Goal: Information Seeking & Learning: Learn about a topic

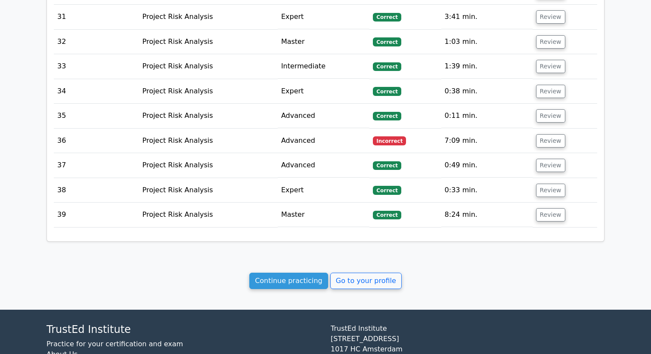
scroll to position [1850, 0]
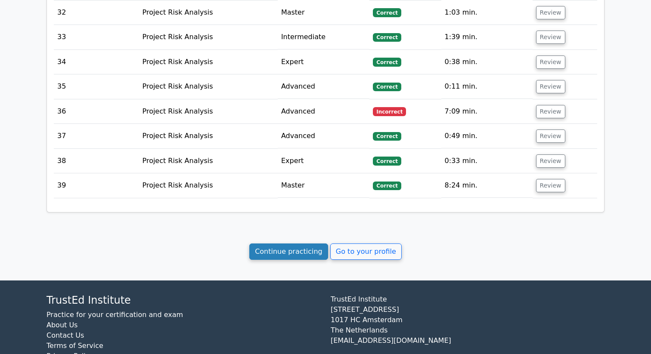
click at [319, 244] on link "Continue practicing" at bounding box center [288, 252] width 79 height 16
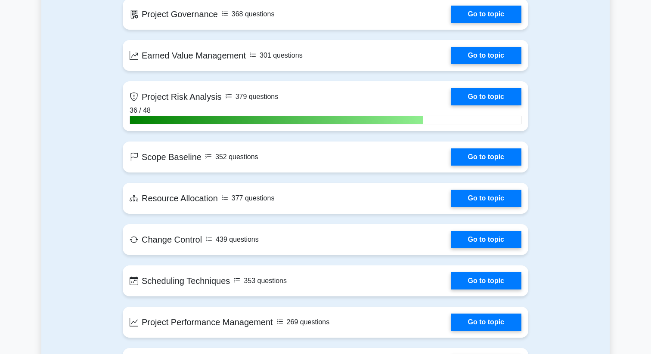
scroll to position [1317, 0]
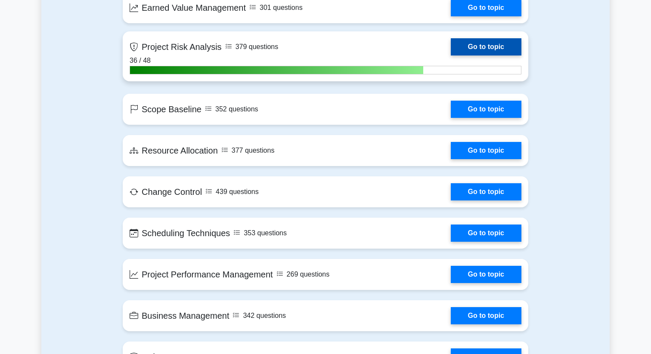
click at [450, 44] on link "Go to topic" at bounding box center [485, 46] width 71 height 17
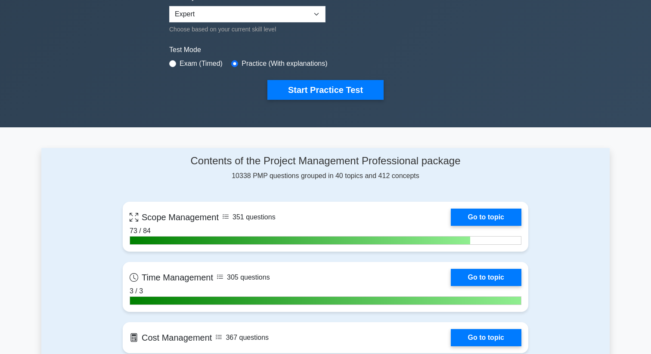
scroll to position [0, 0]
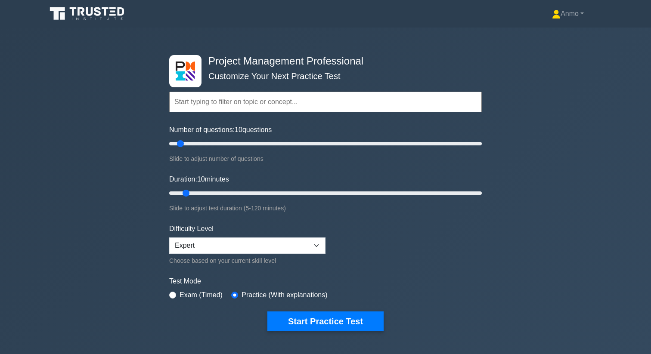
click at [224, 105] on input "text" at bounding box center [325, 102] width 312 height 21
drag, startPoint x: 207, startPoint y: 142, endPoint x: 258, endPoint y: 144, distance: 50.8
type input "60"
click at [258, 144] on input "Number of questions: 60 questions" at bounding box center [325, 144] width 312 height 10
drag, startPoint x: 185, startPoint y: 195, endPoint x: 305, endPoint y: 192, distance: 119.7
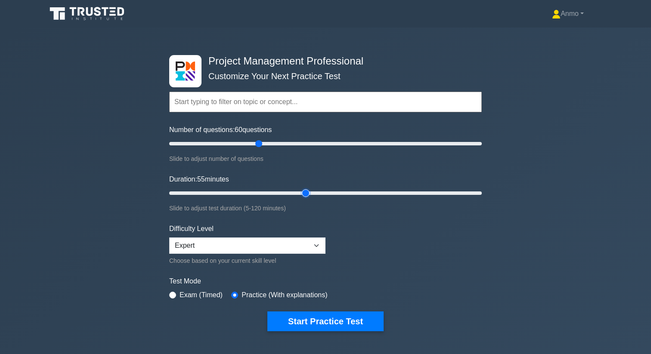
click at [305, 192] on input "Duration: 55 minutes" at bounding box center [325, 193] width 312 height 10
drag, startPoint x: 305, startPoint y: 192, endPoint x: 314, endPoint y: 192, distance: 9.0
type input "60"
click at [314, 192] on input "Duration: 60 minutes" at bounding box center [325, 193] width 312 height 10
click at [288, 242] on select "Beginner Intermediate Expert" at bounding box center [247, 246] width 156 height 16
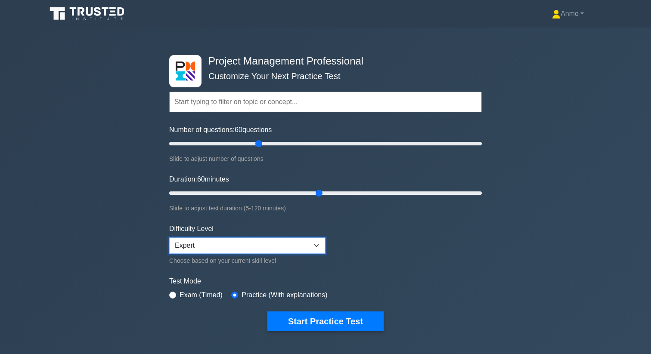
click at [169, 238] on select "Beginner Intermediate Expert" at bounding box center [247, 246] width 156 height 16
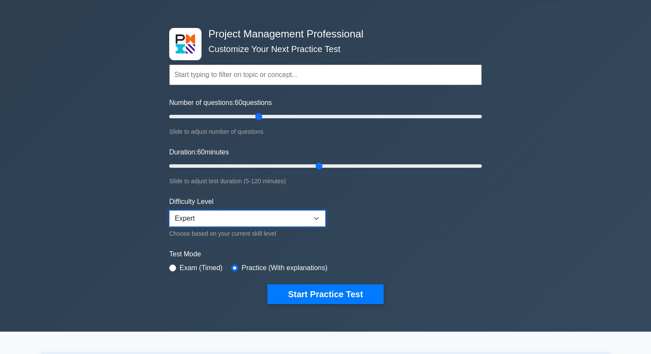
scroll to position [30, 0]
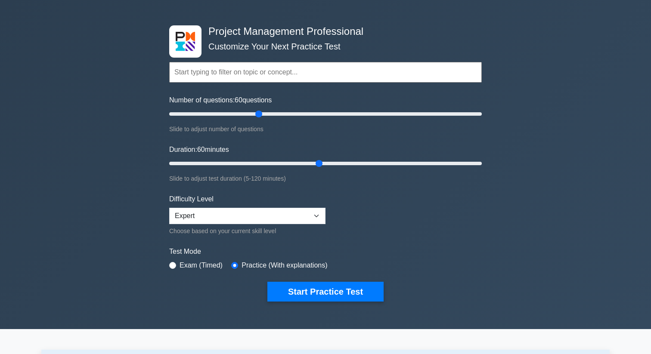
click at [263, 69] on input "text" at bounding box center [325, 72] width 312 height 21
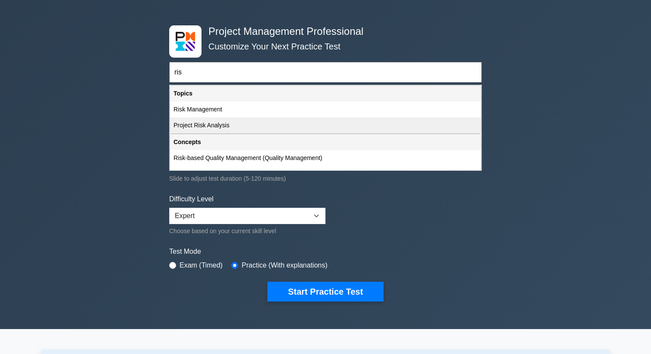
click at [260, 124] on div "Project Risk Analysis" at bounding box center [325, 125] width 311 height 16
type input "Project Risk Analysis"
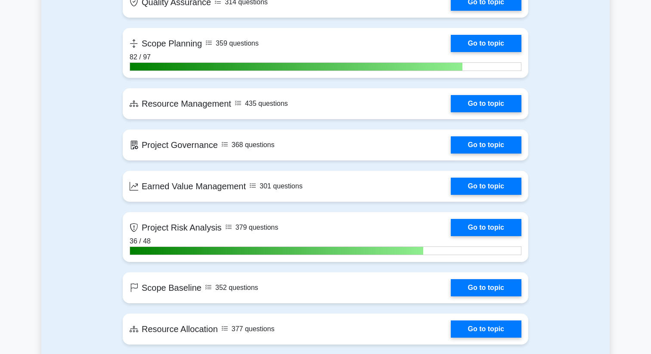
scroll to position [1254, 0]
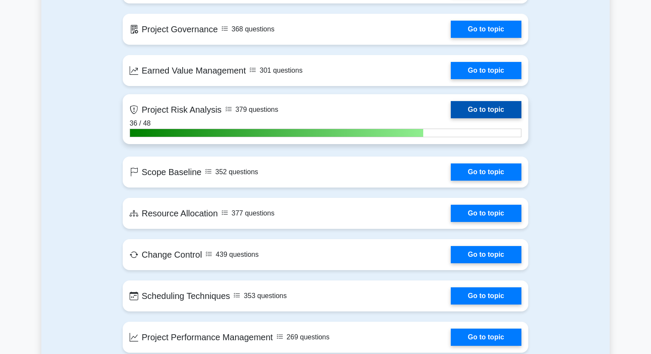
click at [450, 107] on link "Go to topic" at bounding box center [485, 109] width 71 height 17
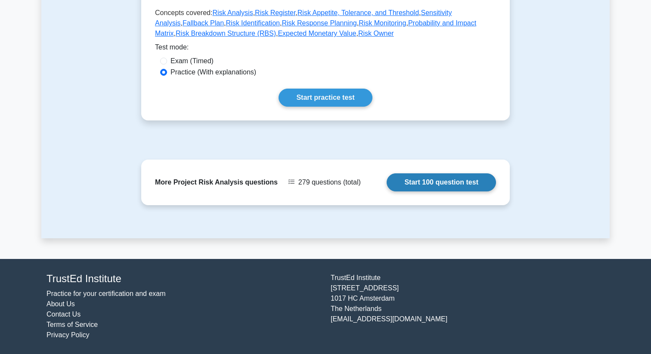
click at [432, 181] on link "Start 100 question test" at bounding box center [440, 182] width 109 height 18
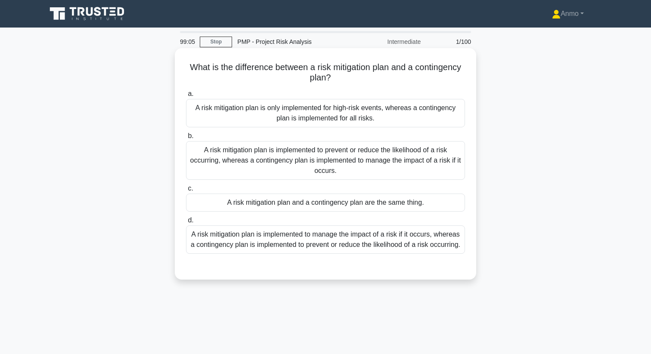
click at [419, 166] on div "A risk mitigation plan is implemented to prevent or reduce the likelihood of a …" at bounding box center [325, 160] width 279 height 39
click at [186, 139] on input "b. A risk mitigation plan is implemented to prevent or reduce the likelihood of…" at bounding box center [186, 136] width 0 height 6
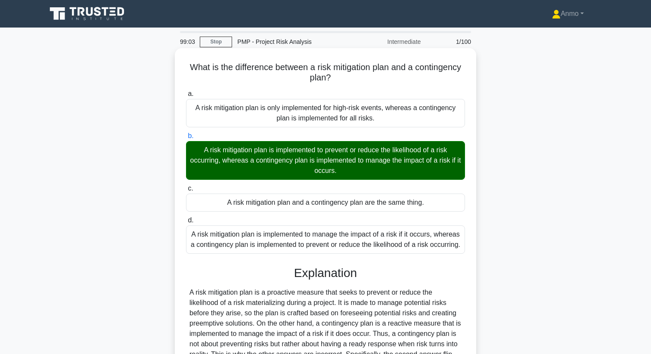
scroll to position [135, 0]
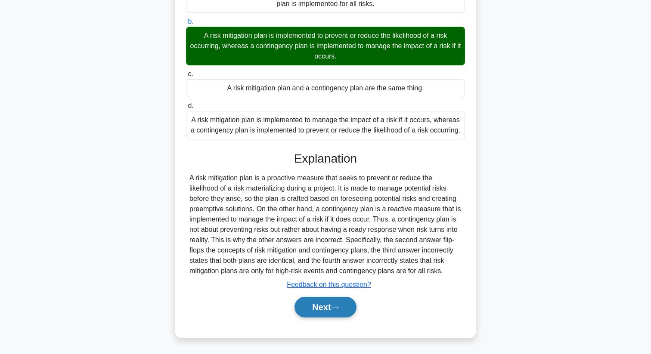
click at [337, 313] on button "Next" at bounding box center [325, 307] width 62 height 21
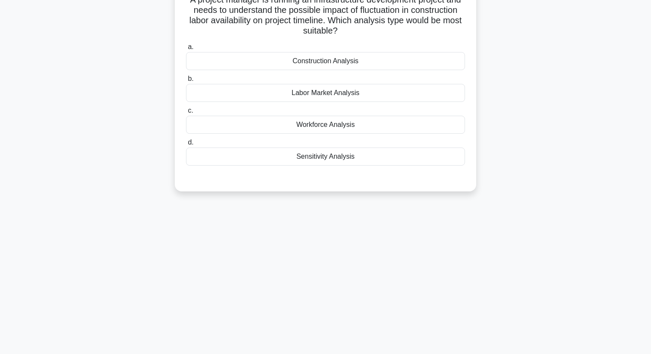
scroll to position [0, 0]
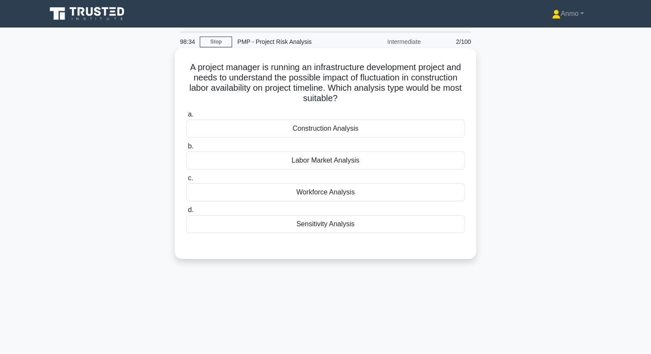
click at [339, 220] on div "Sensitivity Analysis" at bounding box center [325, 224] width 279 height 18
click at [186, 213] on input "d. Sensitivity Analysis" at bounding box center [186, 210] width 0 height 6
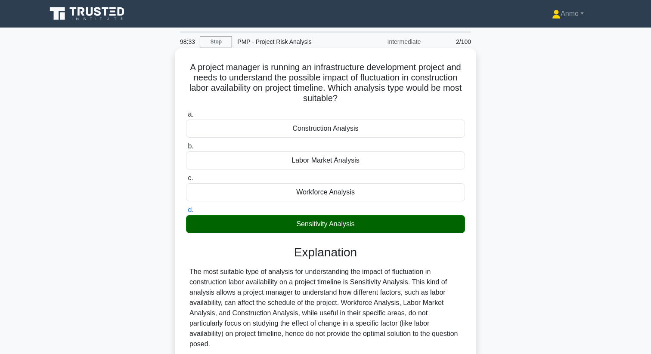
scroll to position [111, 0]
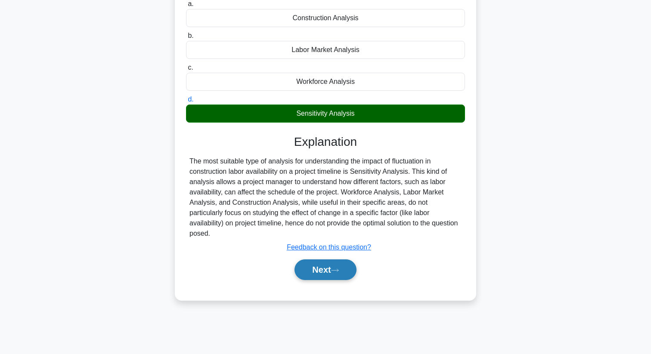
click at [329, 264] on button "Next" at bounding box center [325, 269] width 62 height 21
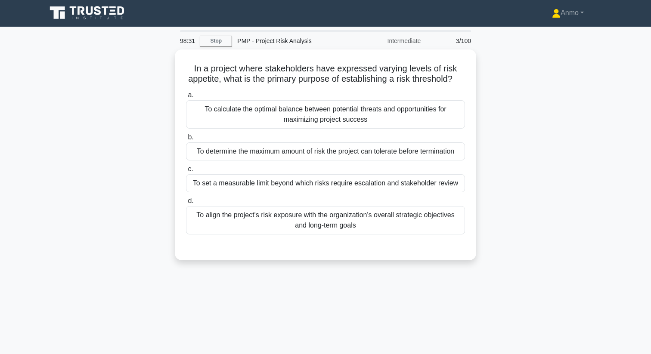
scroll to position [0, 0]
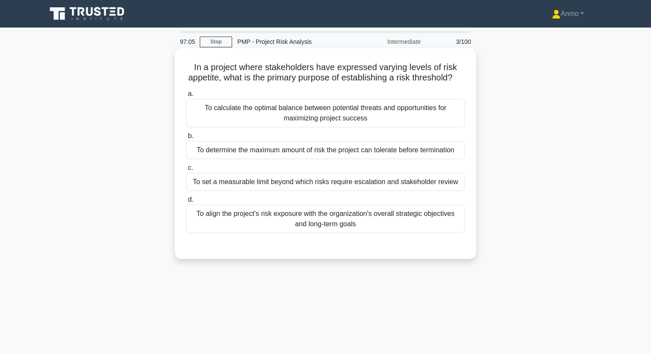
click at [321, 153] on div "To determine the maximum amount of risk the project can tolerate before termina…" at bounding box center [325, 150] width 279 height 18
click at [186, 139] on input "b. To determine the maximum amount of risk the project can tolerate before term…" at bounding box center [186, 136] width 0 height 6
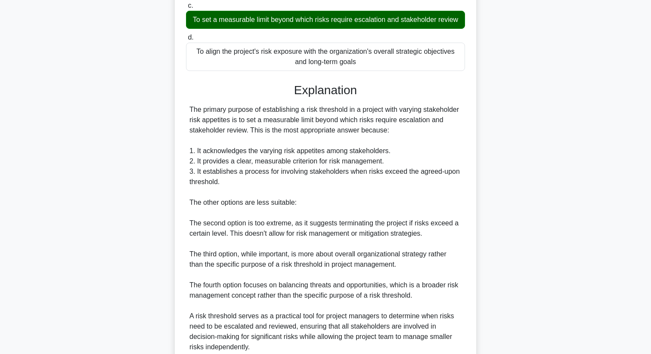
scroll to position [239, 0]
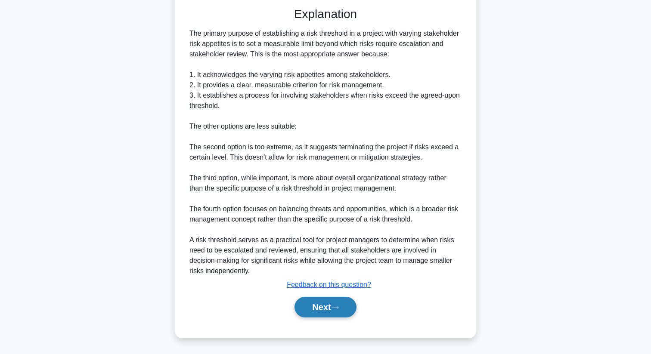
click at [321, 305] on button "Next" at bounding box center [325, 307] width 62 height 21
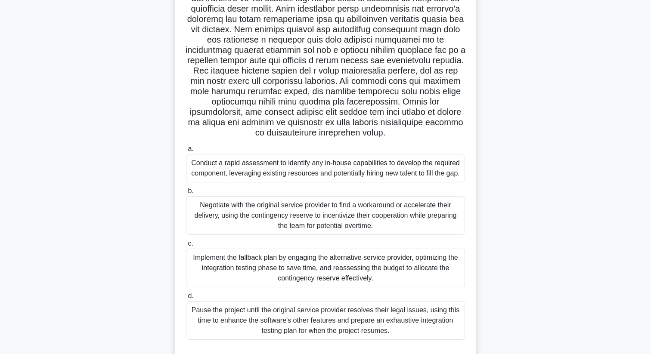
scroll to position [93, 0]
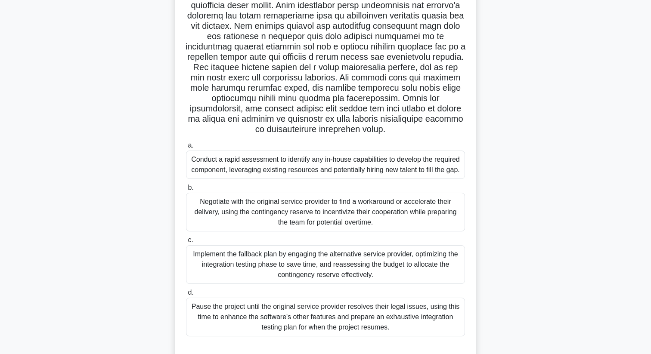
click at [312, 257] on div "Implement the fallback plan by engaging the alternative service provider, optim…" at bounding box center [325, 264] width 279 height 39
click at [186, 243] on input "c. Implement the fallback plan by engaging the alternative service provider, op…" at bounding box center [186, 241] width 0 height 6
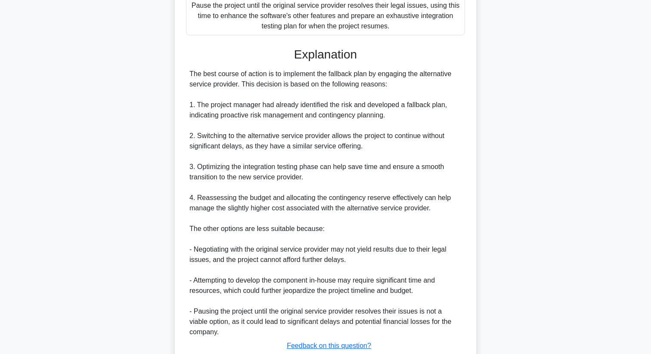
scroll to position [455, 0]
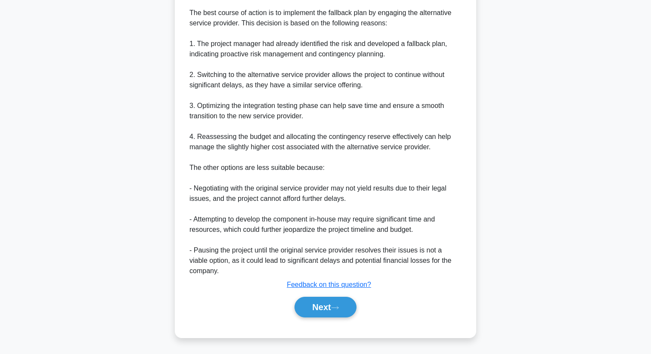
click at [325, 318] on div "Next" at bounding box center [325, 307] width 279 height 28
click at [324, 308] on button "Next" at bounding box center [325, 307] width 62 height 21
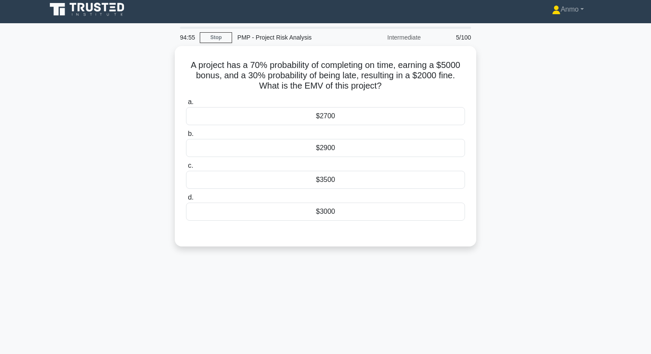
scroll to position [0, 0]
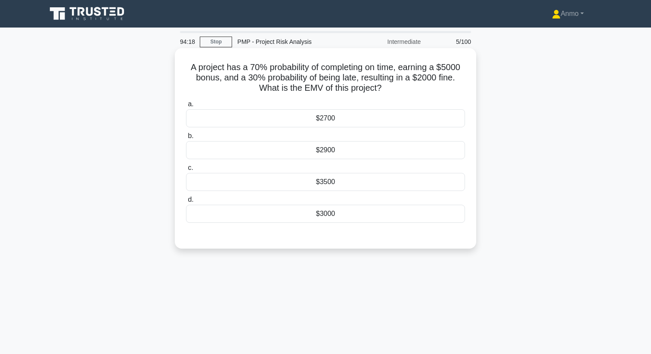
click at [349, 150] on div "$2900" at bounding box center [325, 150] width 279 height 18
click at [186, 139] on input "b. $2900" at bounding box center [186, 136] width 0 height 6
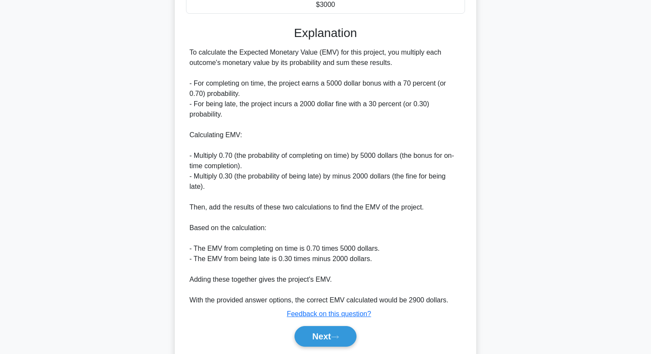
scroll to position [238, 0]
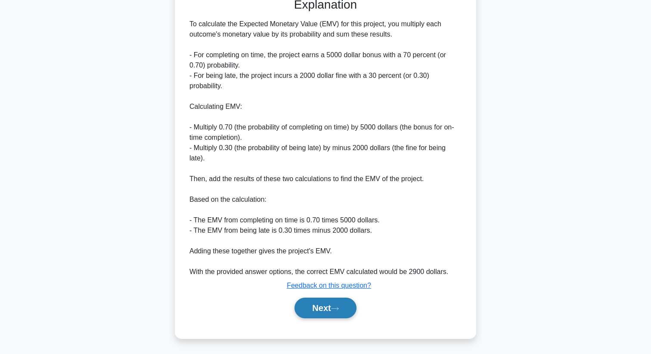
click at [331, 307] on button "Next" at bounding box center [325, 308] width 62 height 21
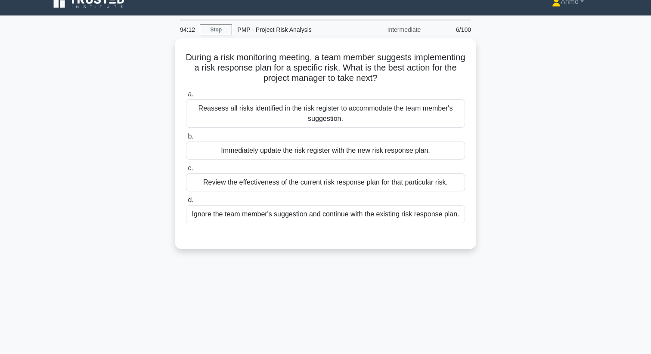
scroll to position [0, 0]
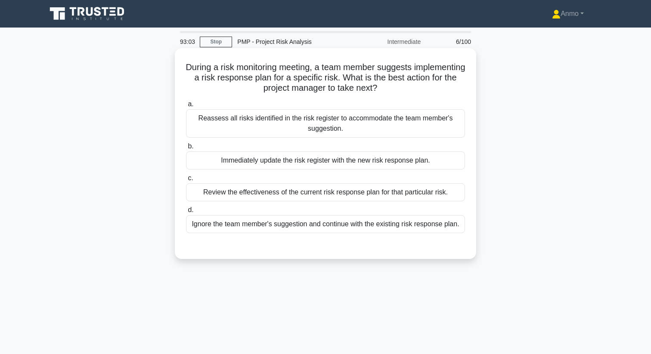
click at [294, 194] on div "Review the effectiveness of the current risk response plan for that particular …" at bounding box center [325, 192] width 279 height 18
click at [186, 181] on input "c. Review the effectiveness of the current risk response plan for that particul…" at bounding box center [186, 179] width 0 height 6
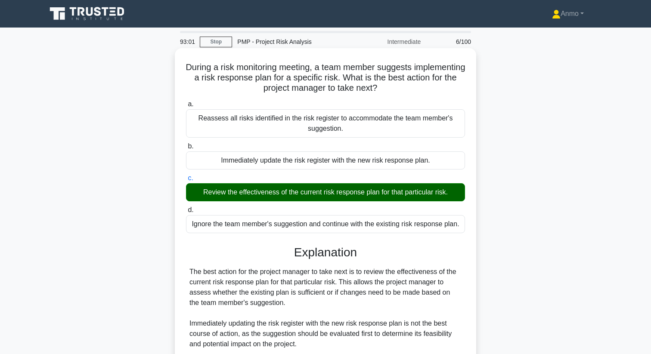
scroll to position [156, 0]
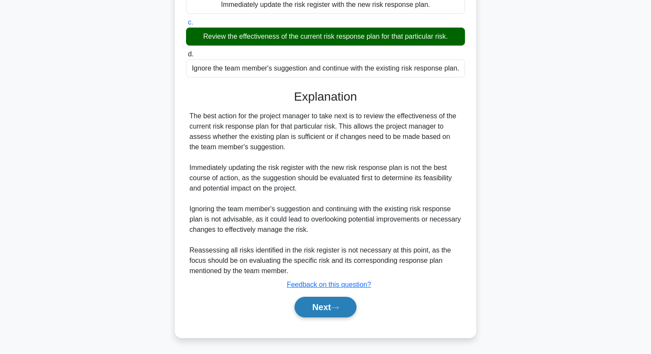
click at [326, 309] on button "Next" at bounding box center [325, 307] width 62 height 21
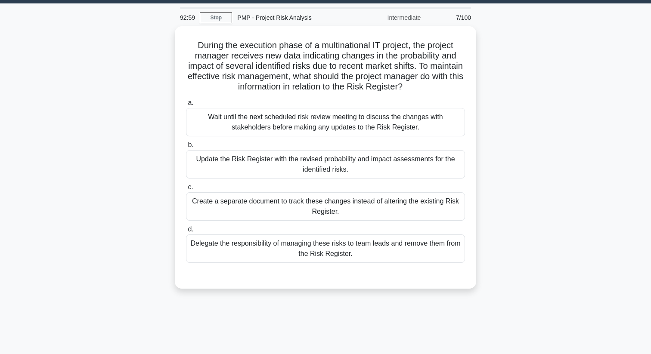
scroll to position [0, 0]
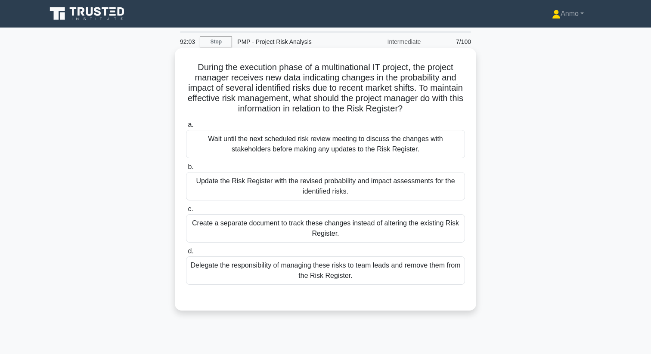
click at [302, 184] on div "Update the Risk Register with the revised probability and impact assessments fo…" at bounding box center [325, 186] width 279 height 28
click at [186, 170] on input "b. Update the Risk Register with the revised probability and impact assessments…" at bounding box center [186, 167] width 0 height 6
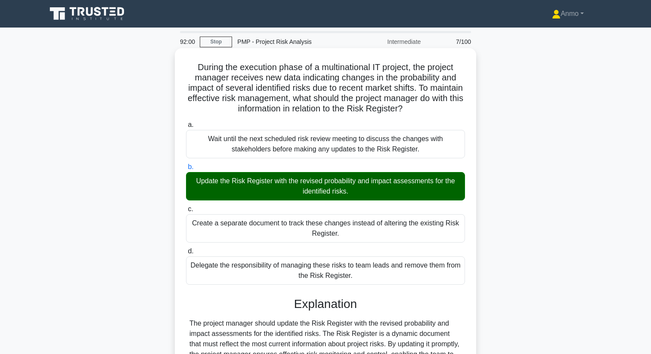
scroll to position [111, 0]
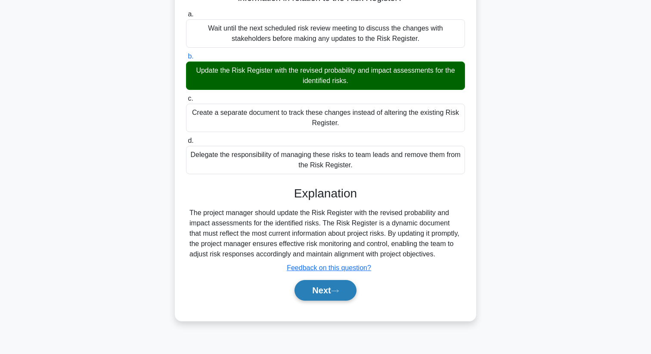
click at [329, 300] on button "Next" at bounding box center [325, 290] width 62 height 21
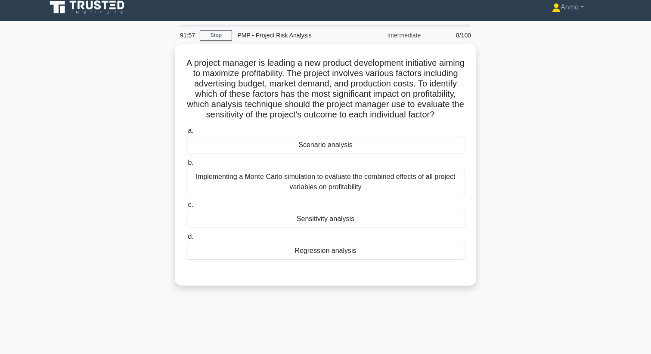
scroll to position [0, 0]
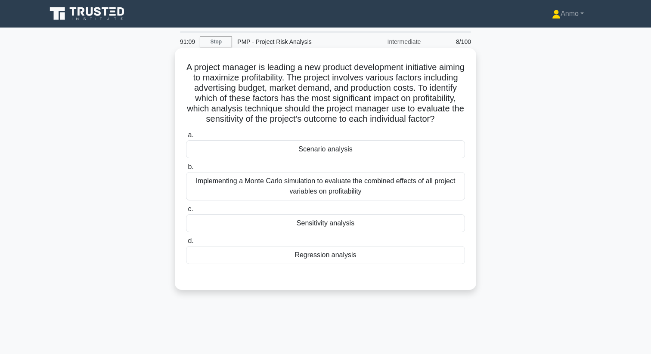
click at [311, 222] on div "Sensitivity analysis" at bounding box center [325, 223] width 279 height 18
click at [186, 212] on input "c. Sensitivity analysis" at bounding box center [186, 210] width 0 height 6
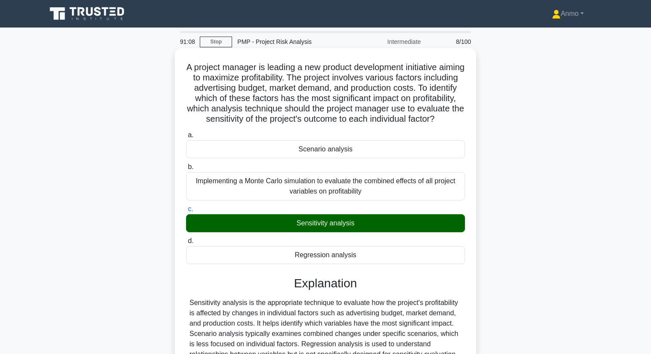
scroll to position [111, 0]
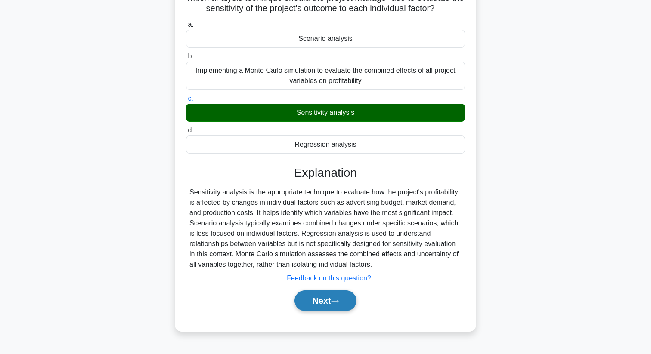
click at [312, 299] on button "Next" at bounding box center [325, 300] width 62 height 21
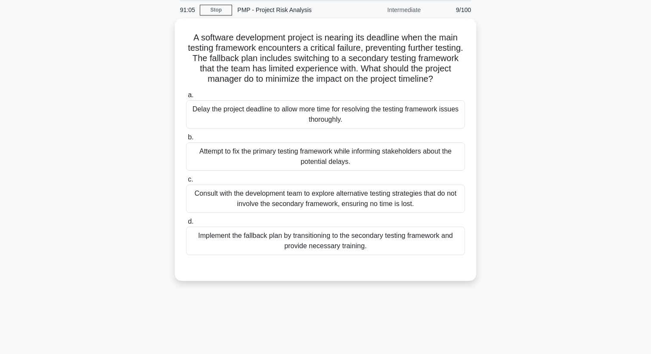
scroll to position [31, 0]
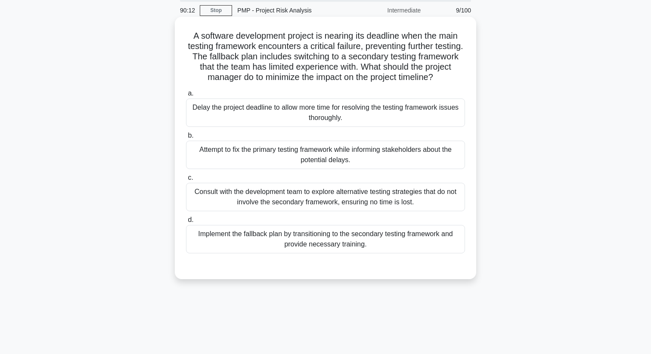
click at [317, 231] on div "Implement the fallback plan by transitioning to the secondary testing framework…" at bounding box center [325, 239] width 279 height 28
click at [186, 223] on input "d. Implement the fallback plan by transitioning to the secondary testing framew…" at bounding box center [186, 220] width 0 height 6
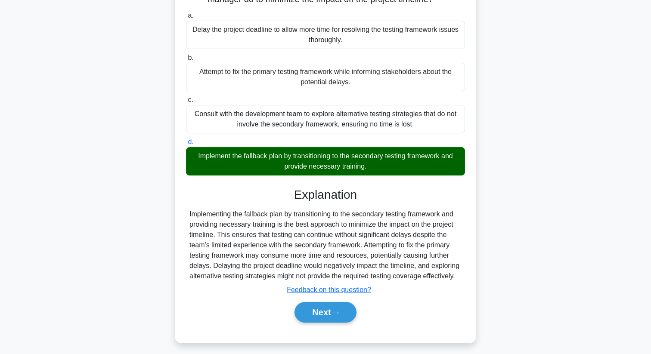
scroll to position [114, 0]
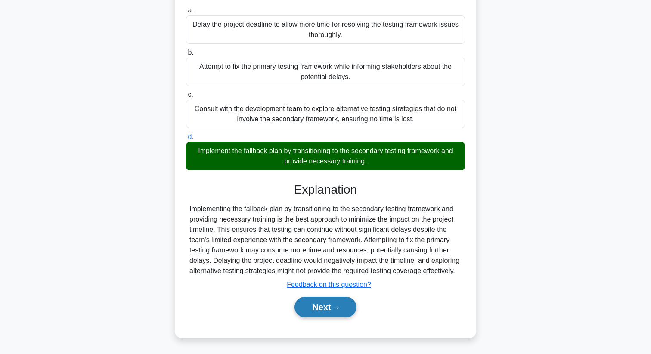
click at [334, 303] on button "Next" at bounding box center [325, 307] width 62 height 21
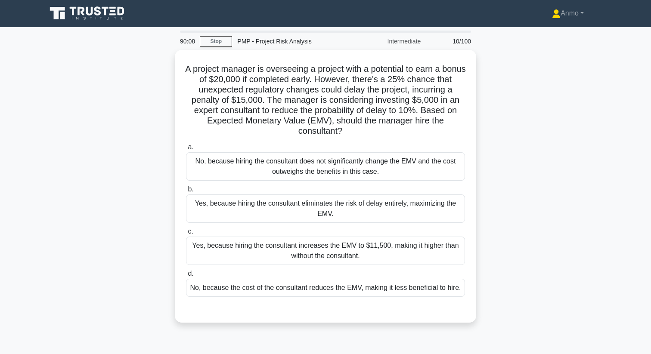
scroll to position [0, 0]
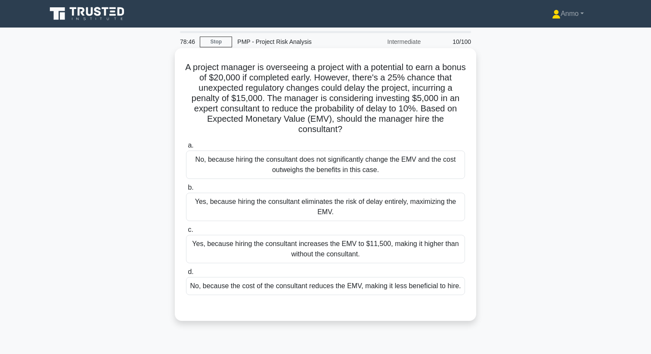
click at [351, 206] on div "Yes, because hiring the consultant eliminates the risk of delay entirely, maxim…" at bounding box center [325, 207] width 279 height 28
click at [186, 191] on input "b. Yes, because hiring the consultant eliminates the risk of delay entirely, ma…" at bounding box center [186, 188] width 0 height 6
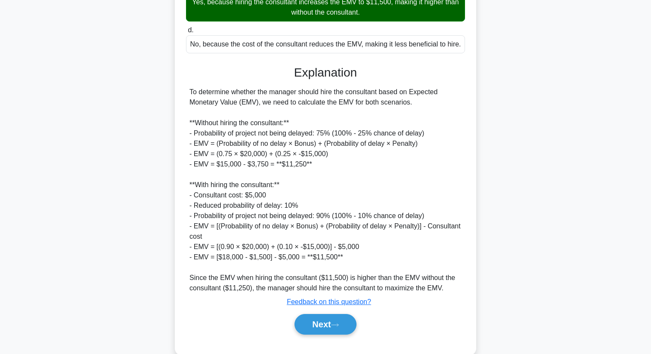
scroll to position [260, 0]
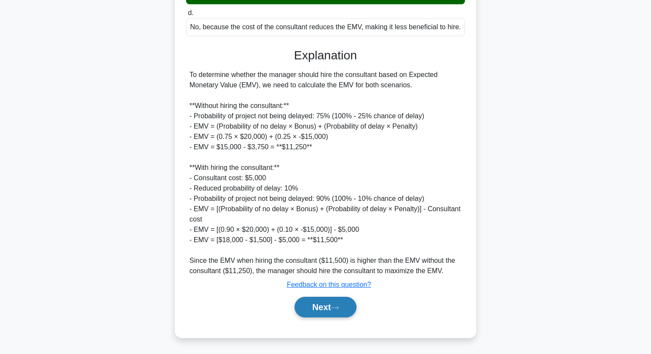
click at [338, 309] on icon at bounding box center [335, 307] width 8 height 5
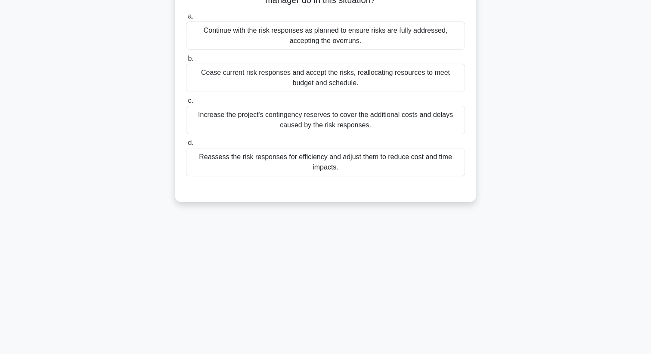
scroll to position [0, 0]
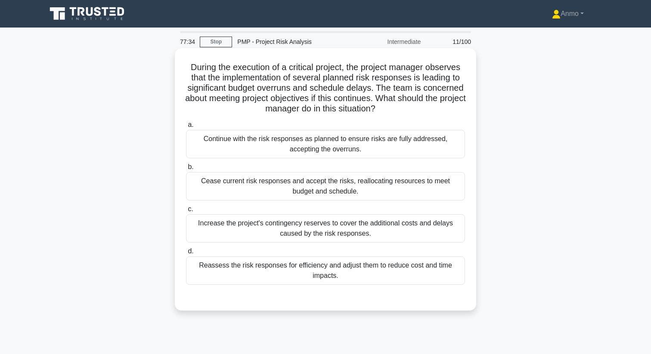
click at [340, 279] on div "Reassess the risk responses for efficiency and adjust them to reduce cost and t…" at bounding box center [325, 270] width 279 height 28
click at [186, 254] on input "d. Reassess the risk responses for efficiency and adjust them to reduce cost an…" at bounding box center [186, 252] width 0 height 6
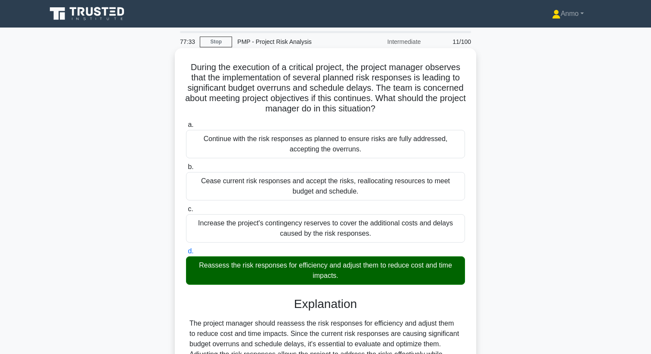
scroll to position [111, 0]
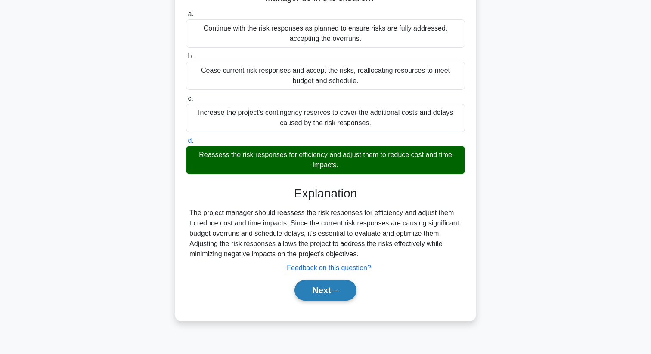
click at [336, 295] on button "Next" at bounding box center [325, 290] width 62 height 21
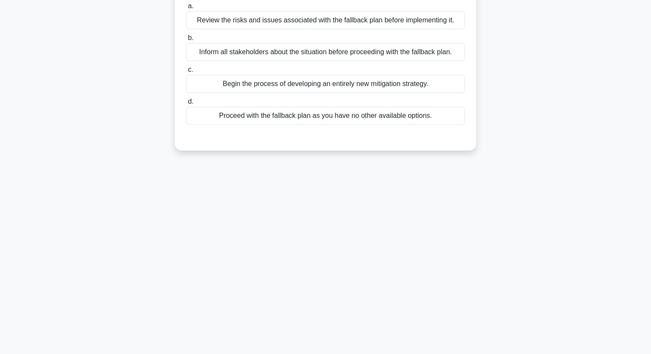
scroll to position [0, 0]
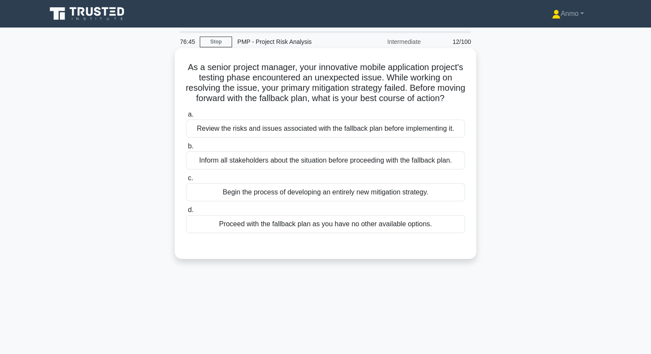
click at [360, 169] on div "Inform all stakeholders about the situation before proceeding with the fallback…" at bounding box center [325, 160] width 279 height 18
click at [186, 149] on input "b. Inform all stakeholders about the situation before proceeding with the fallb…" at bounding box center [186, 147] width 0 height 6
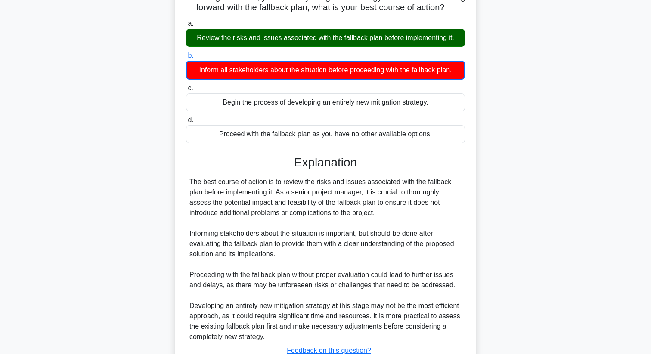
scroll to position [167, 0]
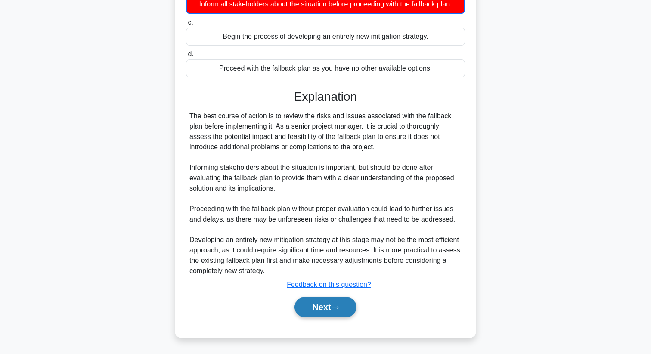
click at [338, 305] on button "Next" at bounding box center [325, 307] width 62 height 21
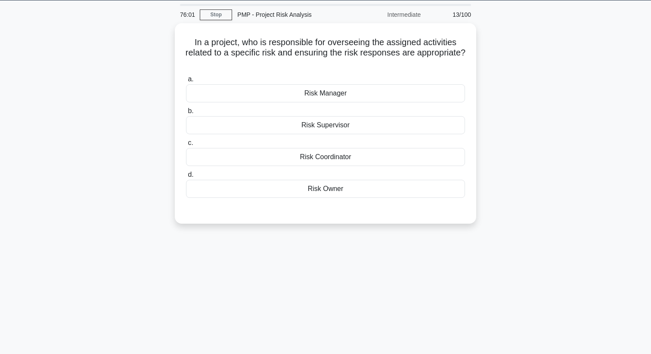
scroll to position [26, 0]
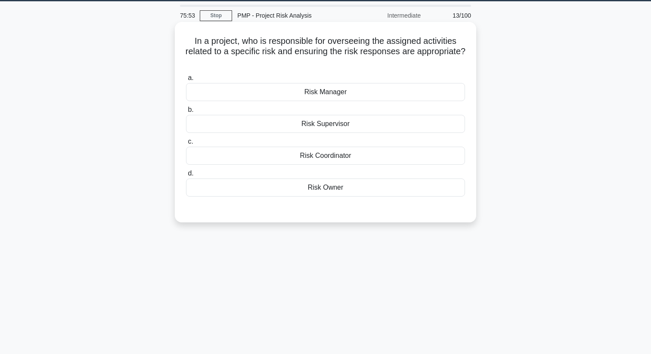
click at [352, 188] on div "Risk Owner" at bounding box center [325, 188] width 279 height 18
click at [186, 176] on input "d. Risk Owner" at bounding box center [186, 174] width 0 height 6
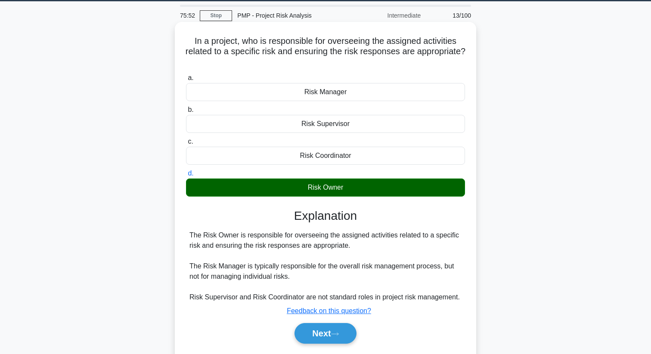
scroll to position [111, 0]
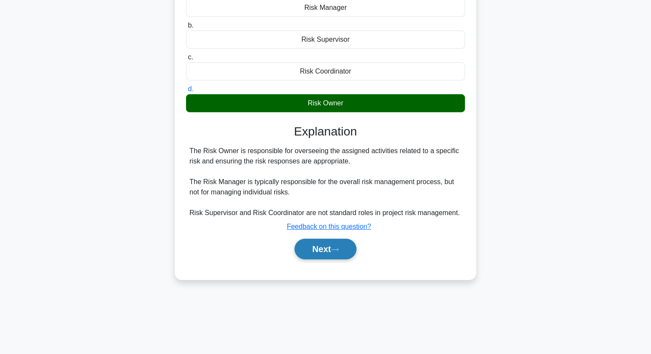
click at [338, 250] on icon at bounding box center [334, 249] width 7 height 3
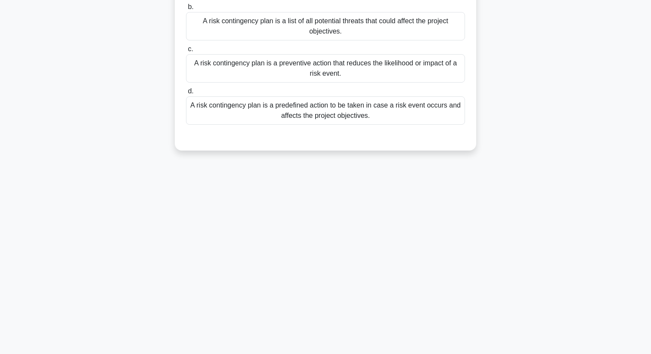
scroll to position [0, 0]
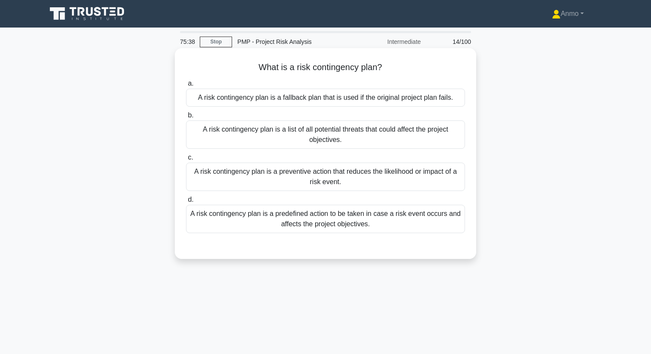
click at [350, 218] on div "A risk contingency plan is a predefined action to be taken in case a risk event…" at bounding box center [325, 219] width 279 height 28
click at [186, 203] on input "d. A risk contingency plan is a predefined action to be taken in case a risk ev…" at bounding box center [186, 200] width 0 height 6
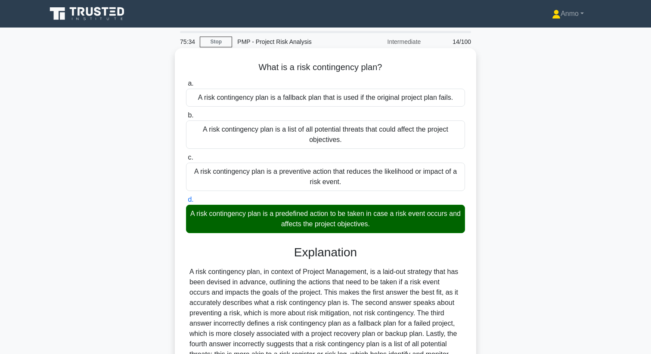
scroll to position [111, 0]
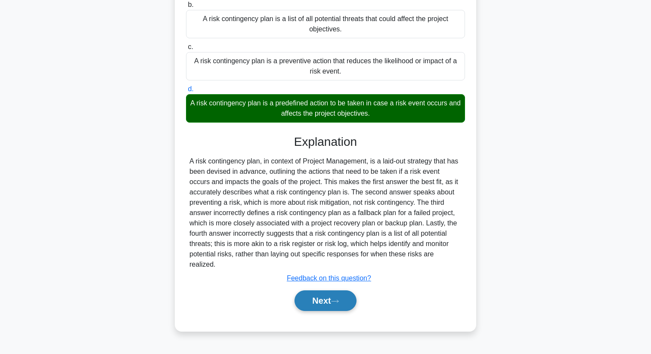
click at [333, 296] on button "Next" at bounding box center [325, 300] width 62 height 21
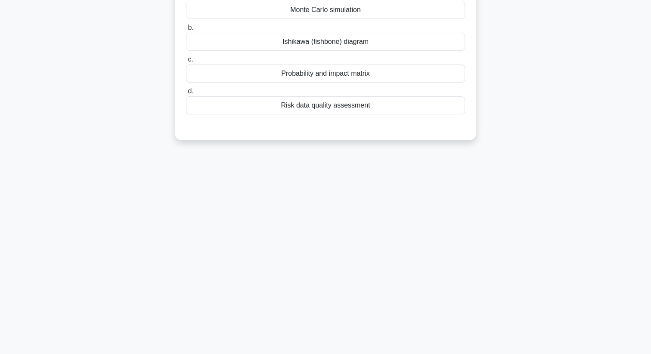
scroll to position [0, 0]
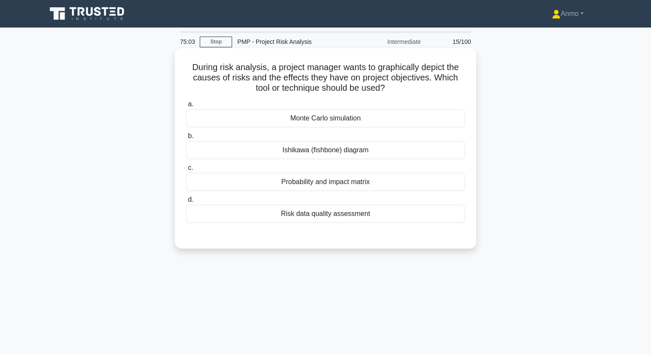
click at [351, 155] on div "Ishikawa (fishbone) diagram" at bounding box center [325, 150] width 279 height 18
click at [186, 139] on input "b. Ishikawa (fishbone) diagram" at bounding box center [186, 136] width 0 height 6
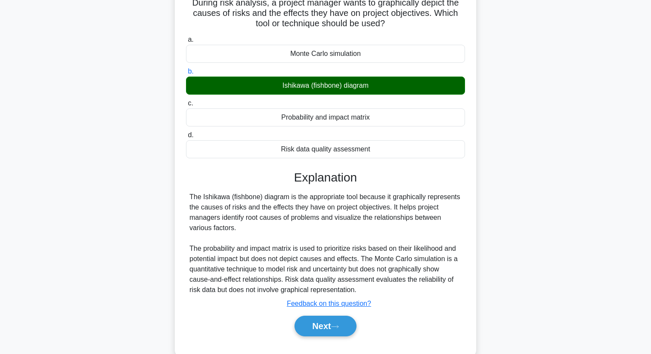
scroll to position [111, 0]
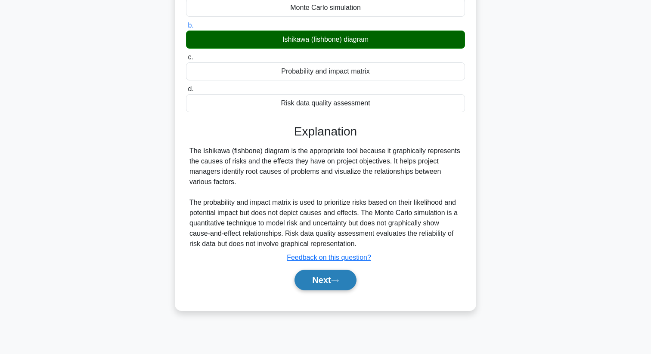
click at [323, 285] on button "Next" at bounding box center [325, 280] width 62 height 21
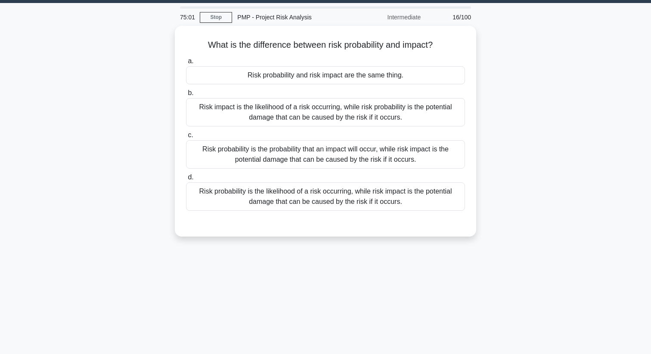
scroll to position [0, 0]
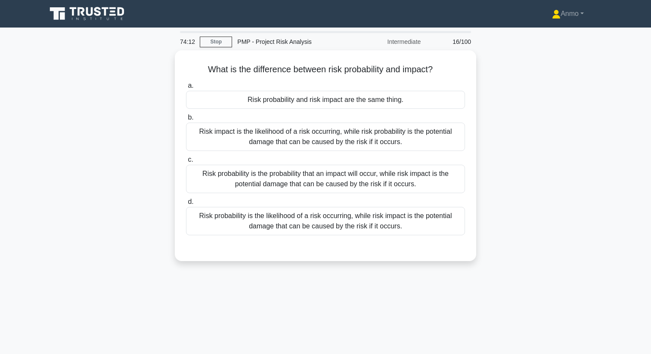
click at [330, 216] on div "Risk probability is the likelihood of a risk occurring, while risk impact is th…" at bounding box center [325, 221] width 279 height 28
click at [186, 205] on input "d. Risk probability is the likelihood of a risk occurring, while risk impact is…" at bounding box center [186, 202] width 0 height 6
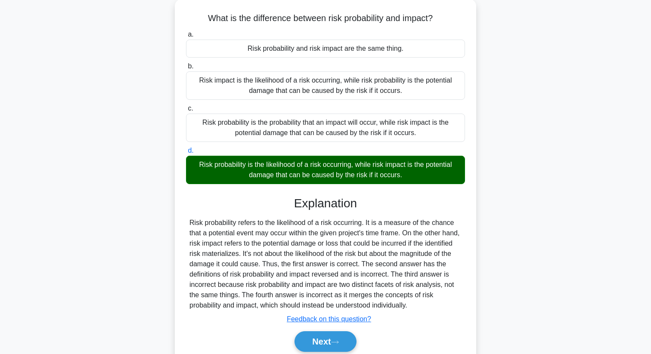
scroll to position [111, 0]
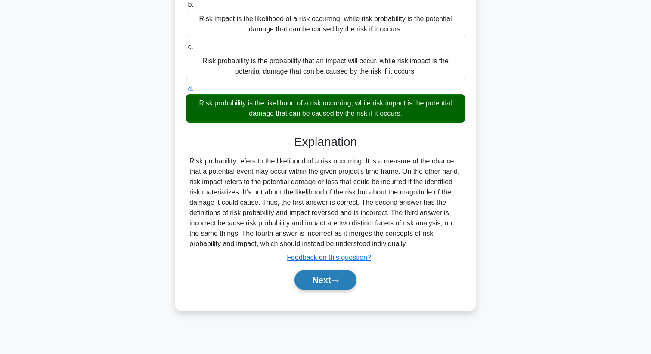
click at [320, 284] on button "Next" at bounding box center [325, 280] width 62 height 21
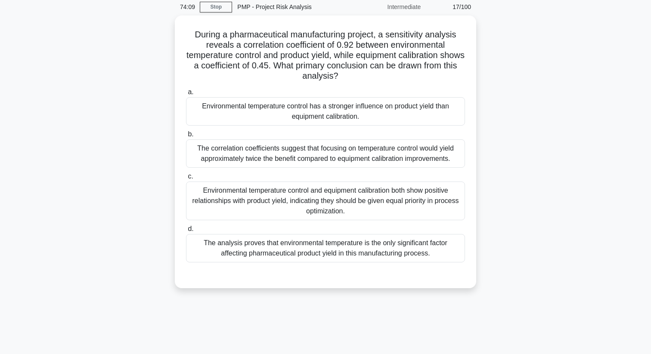
scroll to position [0, 0]
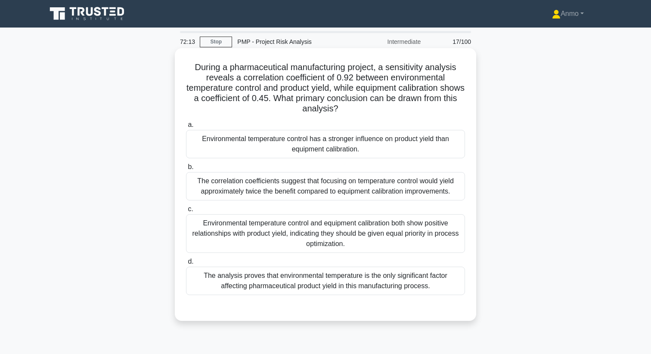
click at [337, 146] on div "Environmental temperature control has a stronger influence on product yield tha…" at bounding box center [325, 144] width 279 height 28
click at [186, 128] on input "a. Environmental temperature control has a stronger influence on product yield …" at bounding box center [186, 125] width 0 height 6
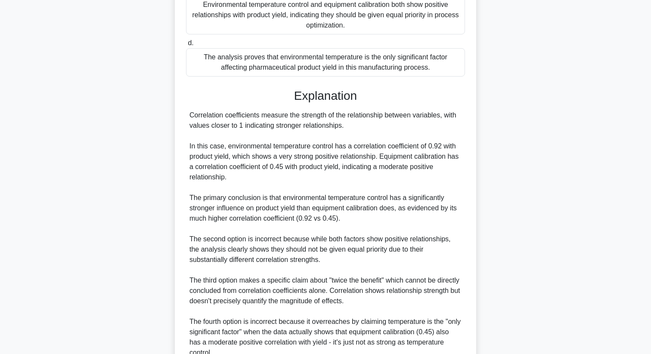
scroll to position [300, 0]
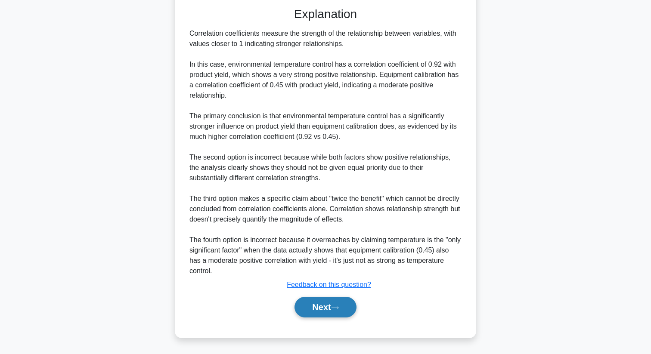
click at [312, 312] on button "Next" at bounding box center [325, 307] width 62 height 21
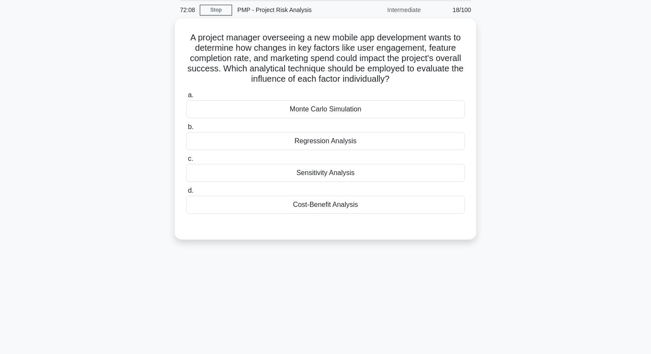
scroll to position [0, 0]
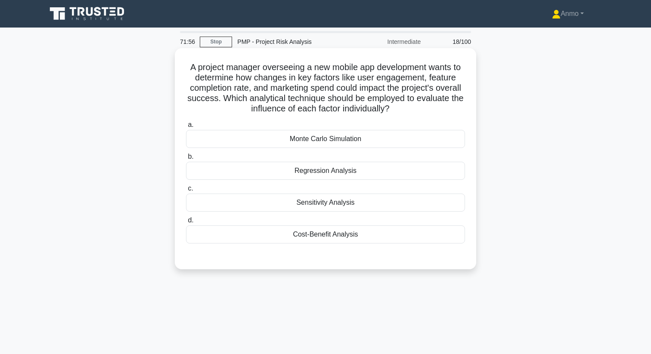
click at [338, 210] on div "Sensitivity Analysis" at bounding box center [325, 203] width 279 height 18
click at [186, 191] on input "c. Sensitivity Analysis" at bounding box center [186, 189] width 0 height 6
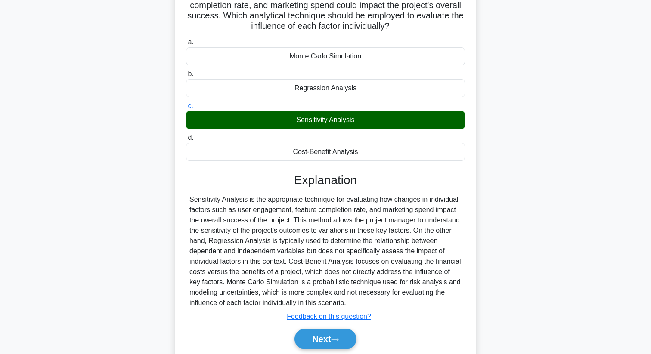
scroll to position [114, 0]
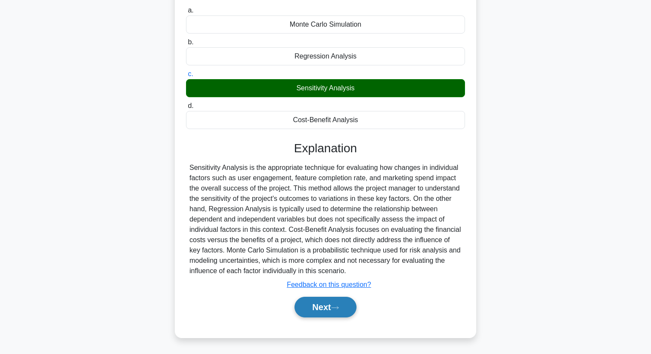
click at [320, 307] on button "Next" at bounding box center [325, 307] width 62 height 21
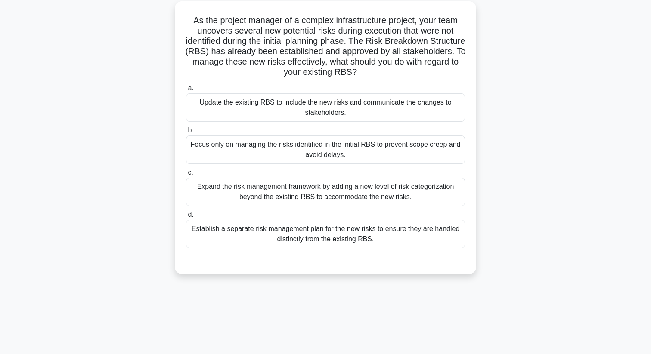
scroll to position [0, 0]
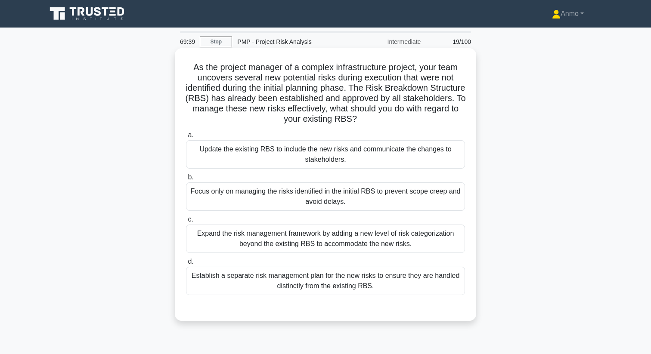
click at [322, 156] on div "Update the existing RBS to include the new risks and communicate the changes to…" at bounding box center [325, 154] width 279 height 28
click at [186, 138] on input "a. Update the existing RBS to include the new risks and communicate the changes…" at bounding box center [186, 136] width 0 height 6
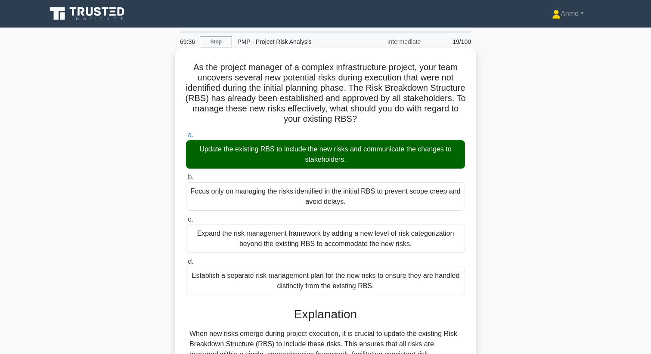
scroll to position [145, 0]
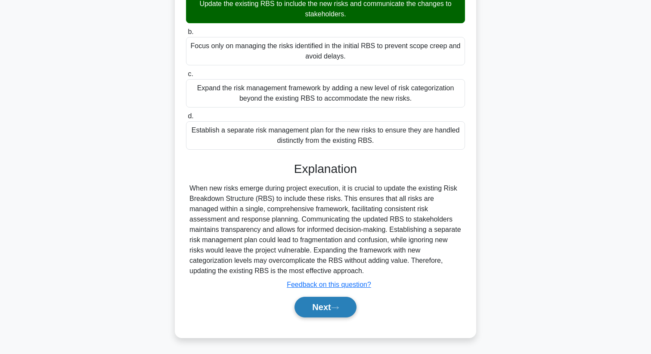
click at [333, 303] on button "Next" at bounding box center [325, 307] width 62 height 21
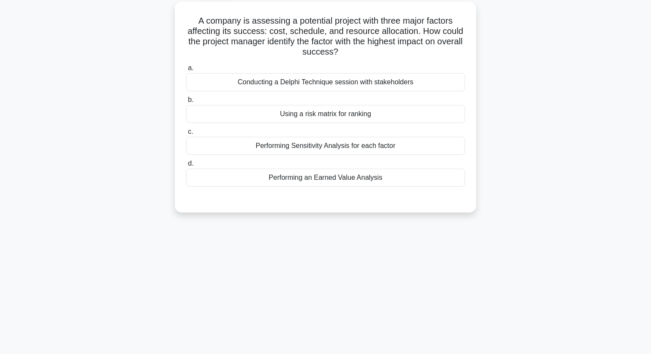
scroll to position [0, 0]
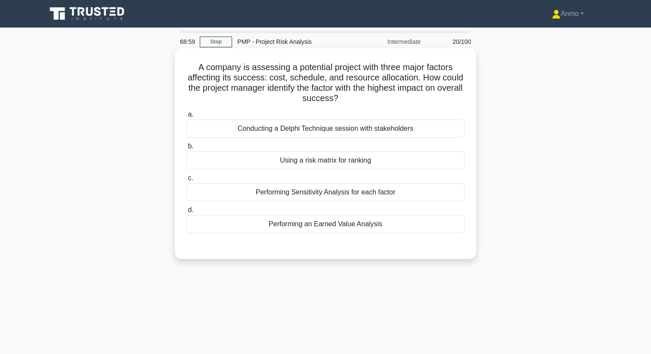
click at [326, 191] on div "Performing Sensitivity Analysis for each factor" at bounding box center [325, 192] width 279 height 18
click at [186, 181] on input "c. Performing Sensitivity Analysis for each factor" at bounding box center [186, 179] width 0 height 6
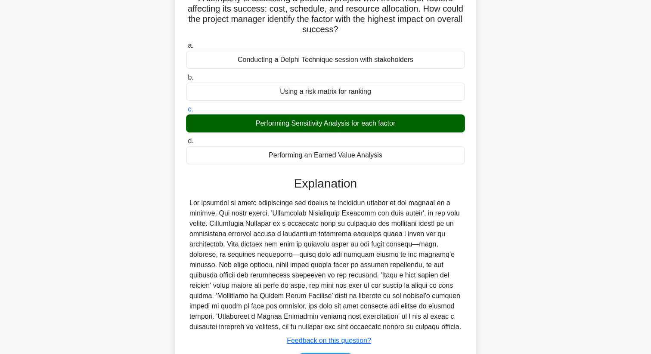
scroll to position [125, 0]
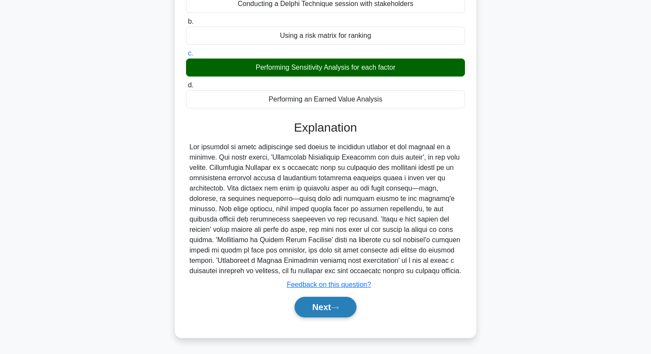
click at [327, 314] on button "Next" at bounding box center [325, 307] width 62 height 21
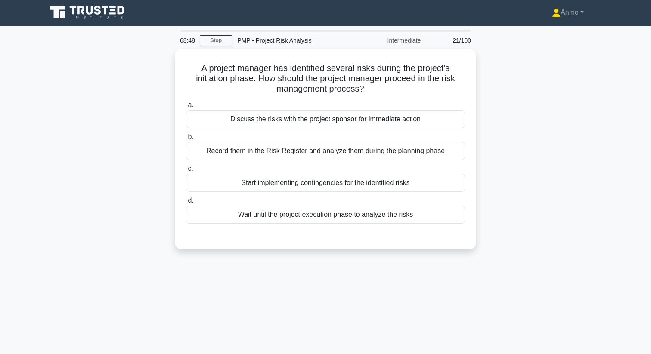
scroll to position [0, 0]
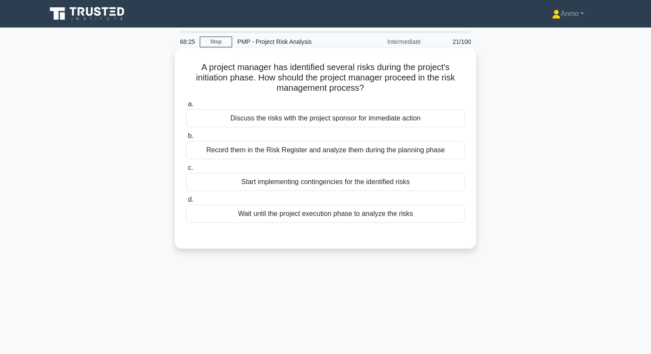
click at [327, 144] on div "Record them in the Risk Register and analyze them during the planning phase" at bounding box center [325, 150] width 279 height 18
click at [186, 139] on input "b. Record them in the Risk Register and analyze them during the planning phase" at bounding box center [186, 136] width 0 height 6
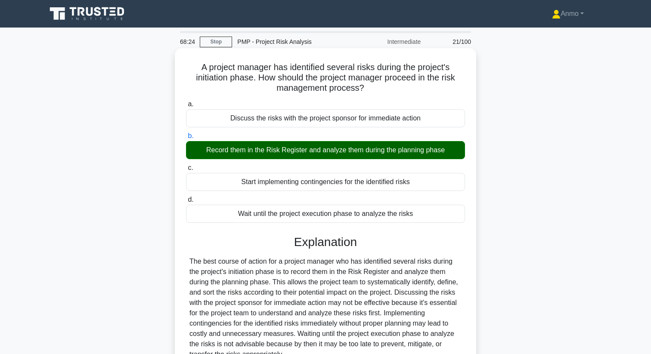
scroll to position [111, 0]
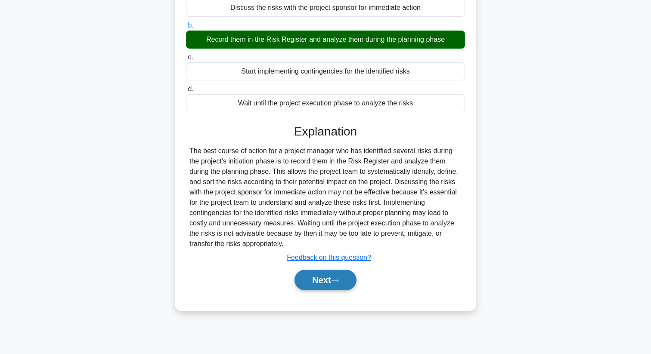
click at [315, 274] on button "Next" at bounding box center [325, 280] width 62 height 21
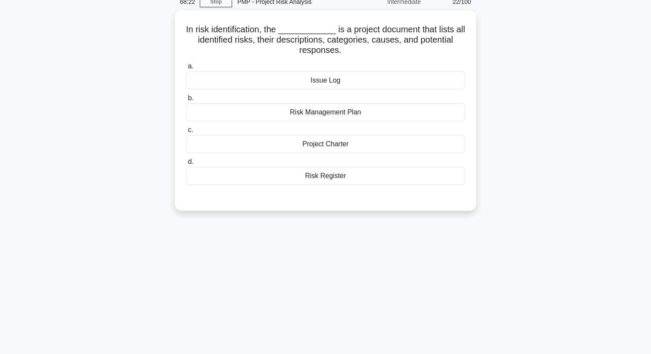
scroll to position [0, 0]
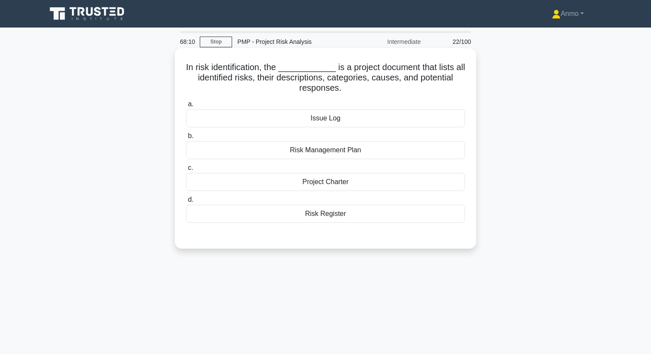
click at [315, 213] on div "Risk Register" at bounding box center [325, 214] width 279 height 18
click at [186, 203] on input "d. Risk Register" at bounding box center [186, 200] width 0 height 6
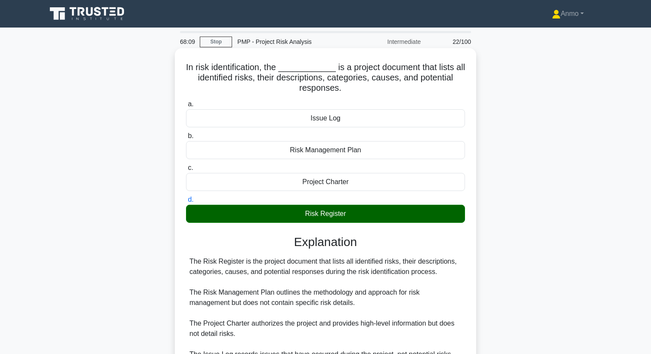
scroll to position [111, 0]
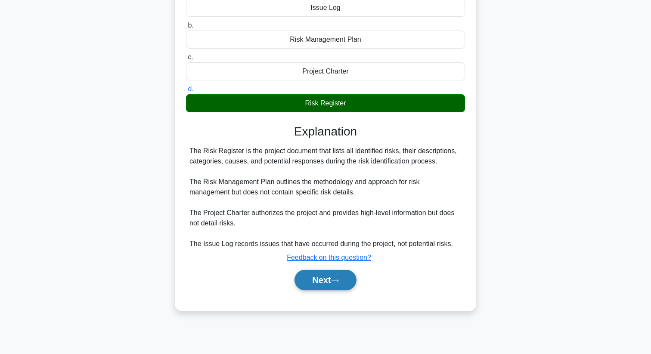
click at [304, 284] on button "Next" at bounding box center [325, 280] width 62 height 21
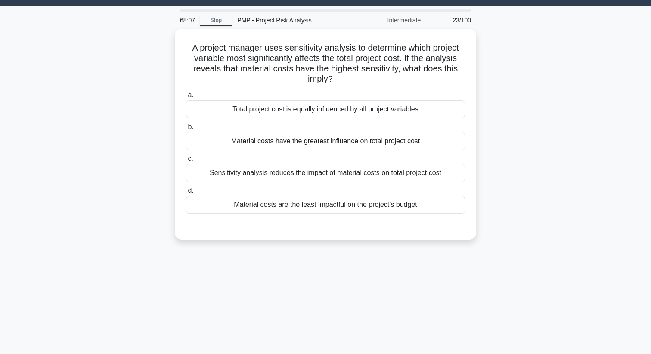
scroll to position [0, 0]
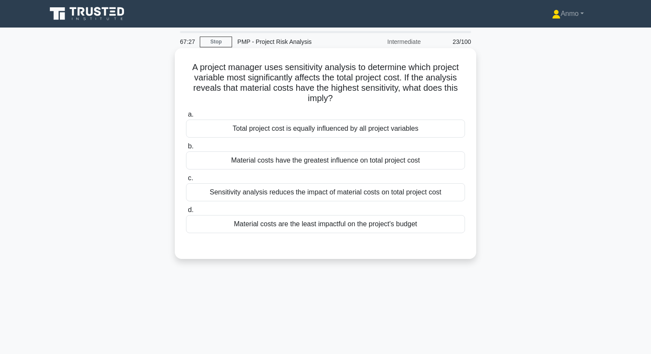
click at [309, 163] on div "Material costs have the greatest influence on total project cost" at bounding box center [325, 160] width 279 height 18
click at [186, 149] on input "b. Material costs have the greatest influence on total project cost" at bounding box center [186, 147] width 0 height 6
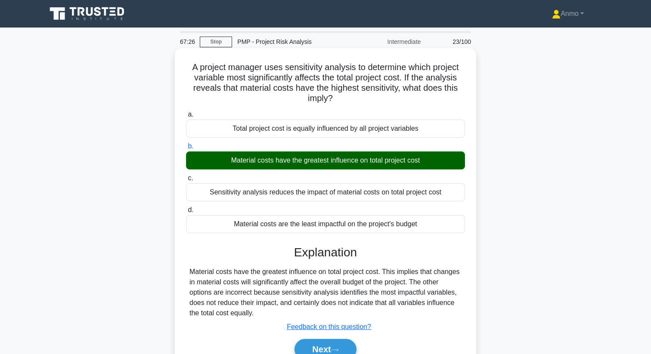
scroll to position [111, 0]
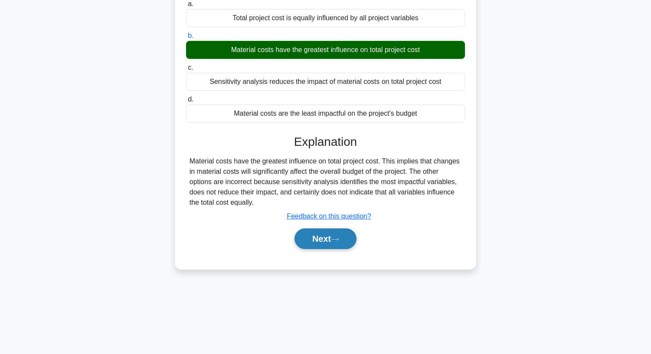
click at [321, 245] on button "Next" at bounding box center [325, 238] width 62 height 21
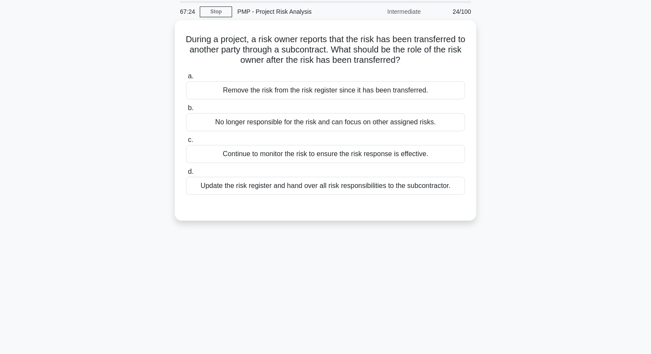
scroll to position [0, 0]
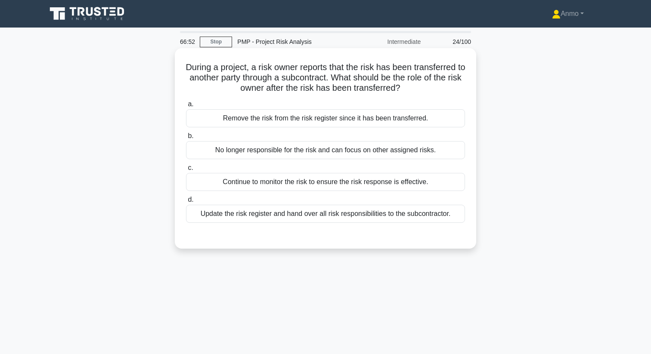
click at [331, 223] on div "a. Remove the risk from the risk register since it has been transferred. b. No …" at bounding box center [325, 160] width 289 height 127
click at [332, 216] on div "Update the risk register and hand over all risk responsibilities to the subcont…" at bounding box center [325, 214] width 279 height 18
click at [186, 203] on input "d. Update the risk register and hand over all risk responsibilities to the subc…" at bounding box center [186, 200] width 0 height 6
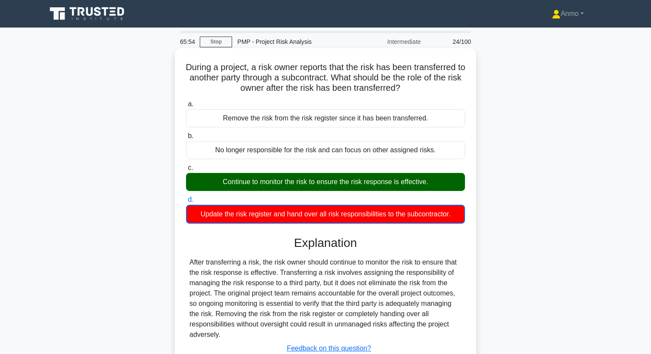
scroll to position [111, 0]
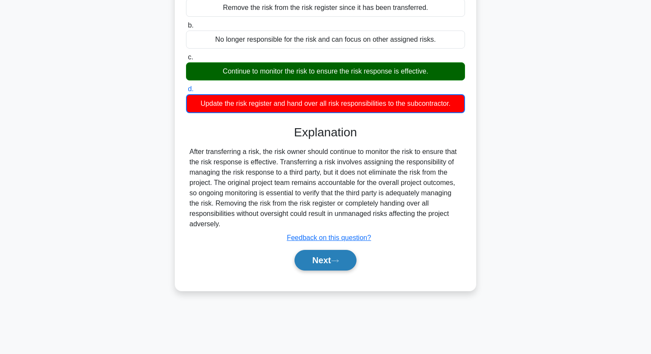
click at [337, 263] on icon at bounding box center [335, 261] width 8 height 5
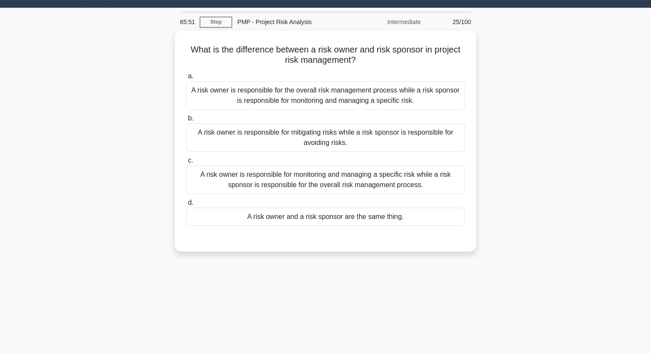
scroll to position [0, 0]
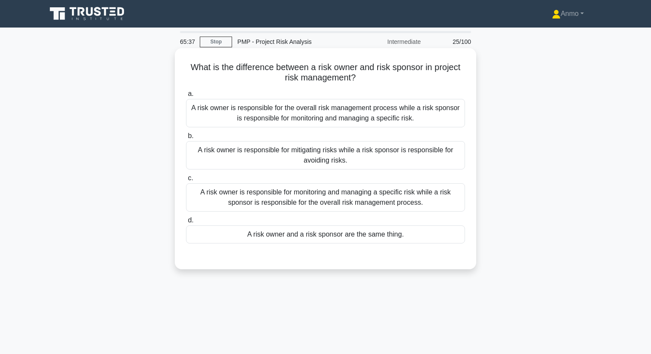
click at [345, 204] on div "A risk owner is responsible for monitoring and managing a specific risk while a…" at bounding box center [325, 197] width 279 height 28
click at [186, 181] on input "c. A risk owner is responsible for monitoring and managing a specific risk whil…" at bounding box center [186, 179] width 0 height 6
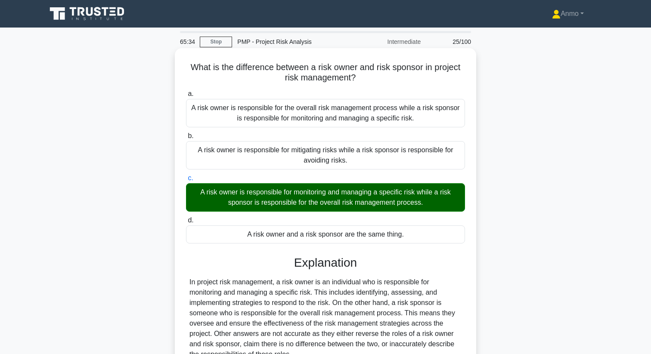
scroll to position [111, 0]
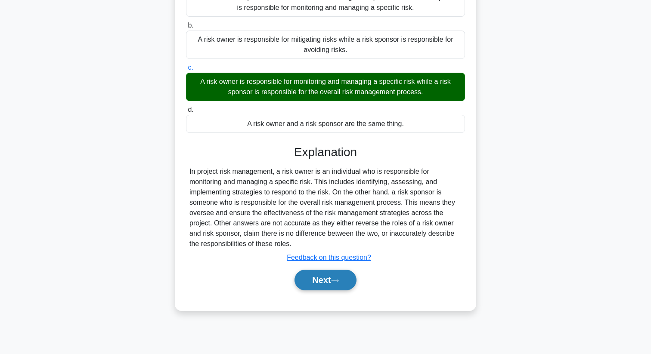
click at [345, 274] on button "Next" at bounding box center [325, 280] width 62 height 21
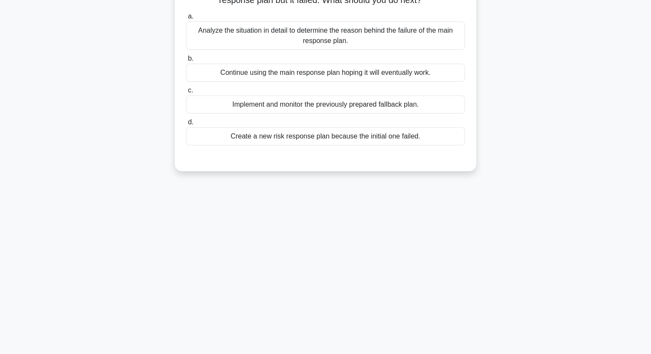
scroll to position [0, 0]
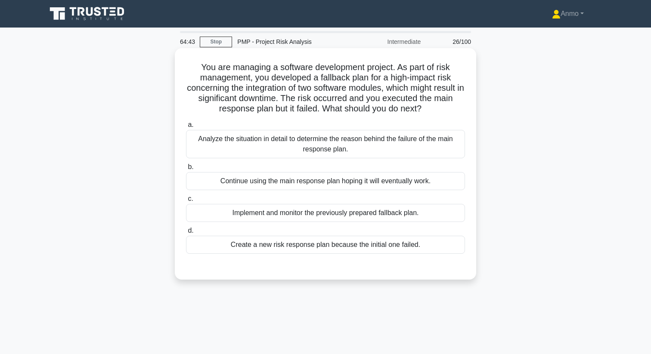
click at [349, 213] on div "Implement and monitor the previously prepared fallback plan." at bounding box center [325, 213] width 279 height 18
click at [186, 202] on input "c. Implement and monitor the previously prepared fallback plan." at bounding box center [186, 199] width 0 height 6
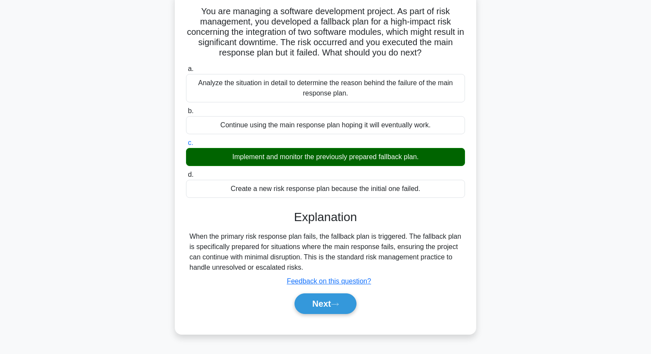
scroll to position [111, 0]
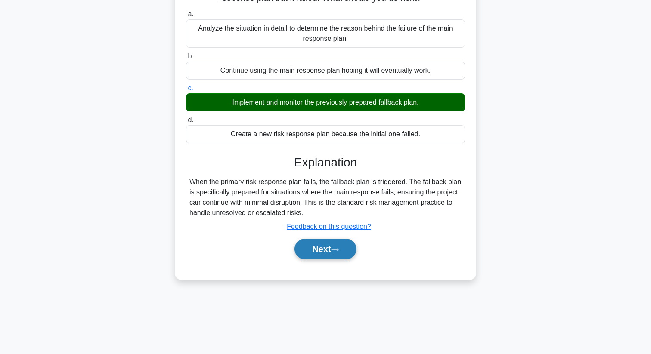
click at [326, 244] on button "Next" at bounding box center [325, 249] width 62 height 21
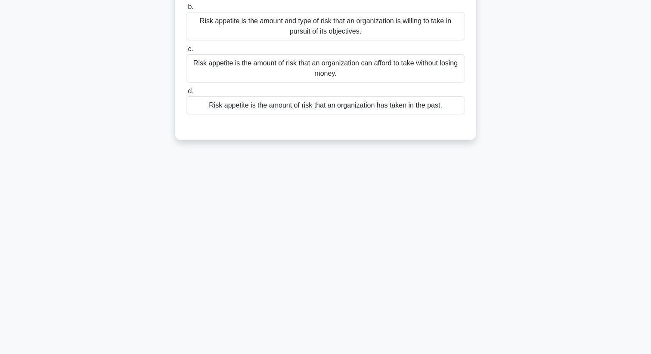
scroll to position [0, 0]
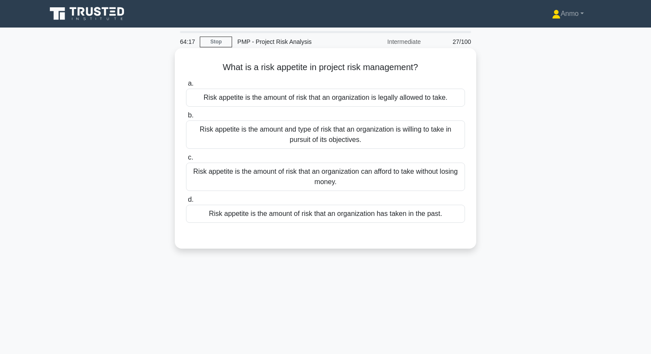
click at [344, 136] on div "Risk appetite is the amount and type of risk that an organization is willing to…" at bounding box center [325, 134] width 279 height 28
click at [186, 118] on input "b. Risk appetite is the amount and type of risk that an organization is willing…" at bounding box center [186, 116] width 0 height 6
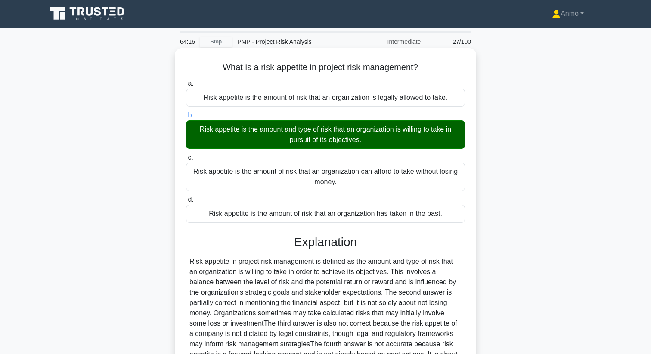
scroll to position [111, 0]
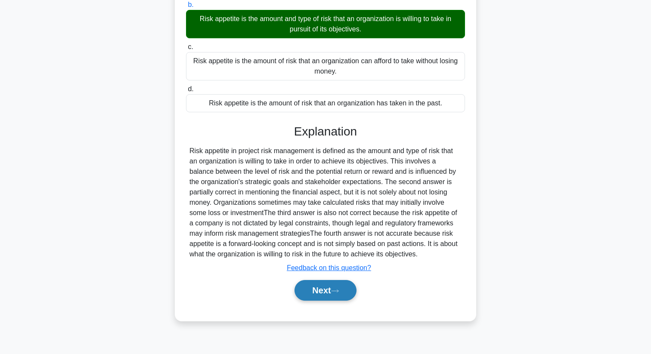
click at [325, 290] on button "Next" at bounding box center [325, 290] width 62 height 21
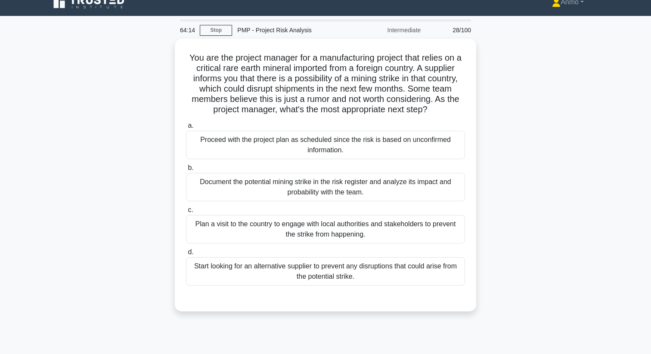
scroll to position [0, 0]
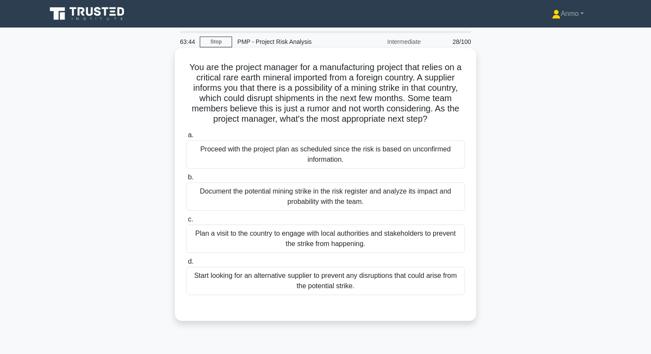
click at [341, 204] on div "Document the potential mining strike in the risk register and analyze its impac…" at bounding box center [325, 196] width 279 height 28
click at [186, 180] on input "b. Document the potential mining strike in the risk register and analyze its im…" at bounding box center [186, 178] width 0 height 6
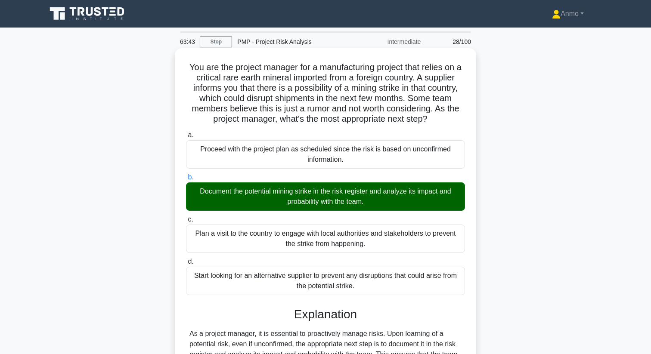
scroll to position [125, 0]
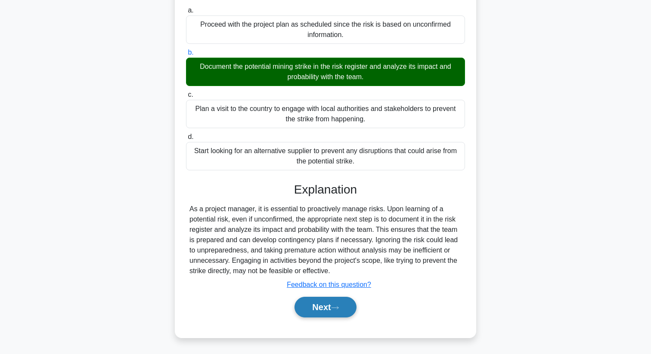
click at [308, 299] on button "Next" at bounding box center [325, 307] width 62 height 21
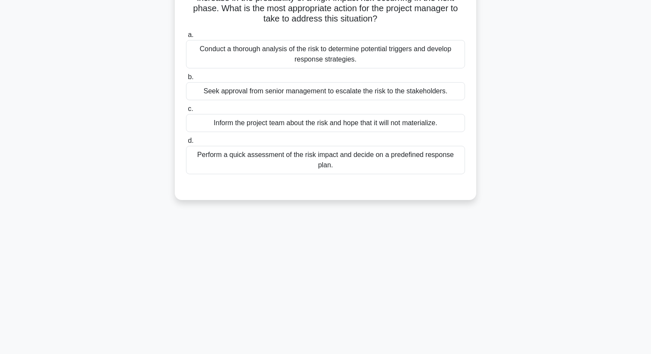
scroll to position [0, 0]
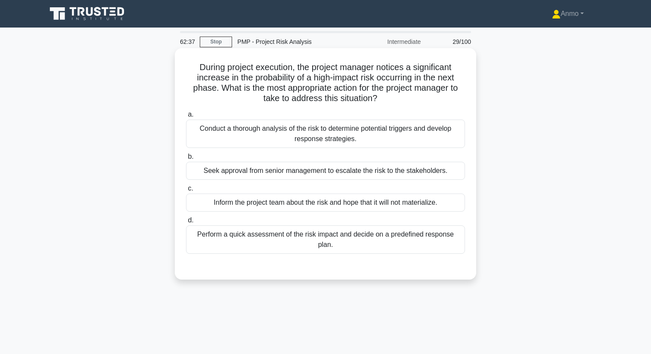
click at [374, 136] on div "Conduct a thorough analysis of the risk to determine potential triggers and dev…" at bounding box center [325, 134] width 279 height 28
click at [186, 117] on input "a. Conduct a thorough analysis of the risk to determine potential triggers and …" at bounding box center [186, 115] width 0 height 6
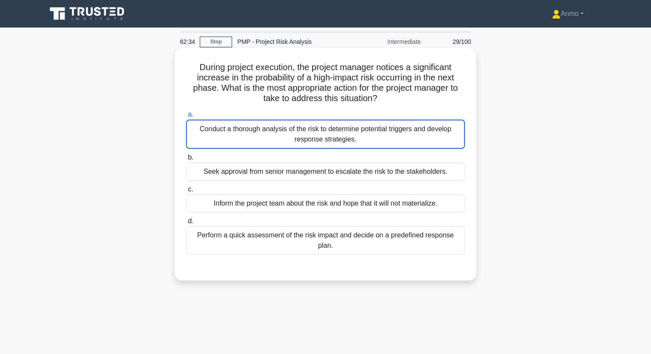
click at [374, 136] on div "Conduct a thorough analysis of the risk to determine potential triggers and dev…" at bounding box center [325, 134] width 279 height 29
click at [186, 117] on input "a. Conduct a thorough analysis of the risk to determine potential triggers and …" at bounding box center [186, 115] width 0 height 6
click at [339, 126] on div "Conduct a thorough analysis of the risk to determine potential triggers and dev…" at bounding box center [325, 134] width 279 height 29
click at [186, 117] on input "a. Conduct a thorough analysis of the risk to determine potential triggers and …" at bounding box center [186, 115] width 0 height 6
click at [339, 117] on label "a. Conduct a thorough analysis of the risk to determine potential triggers and …" at bounding box center [325, 129] width 279 height 40
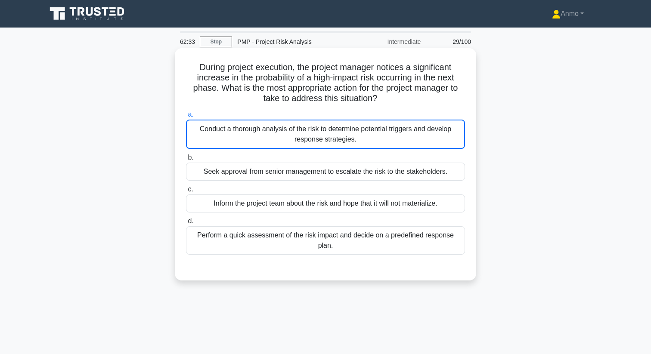
click at [186, 117] on input "a. Conduct a thorough analysis of the risk to determine potential triggers and …" at bounding box center [186, 115] width 0 height 6
click at [334, 110] on label "a. Conduct a thorough analysis of the risk to determine potential triggers and …" at bounding box center [325, 129] width 279 height 40
click at [186, 112] on input "a. Conduct a thorough analysis of the risk to determine potential triggers and …" at bounding box center [186, 115] width 0 height 6
click at [310, 128] on div "Conduct a thorough analysis of the risk to determine potential triggers and dev…" at bounding box center [325, 134] width 279 height 29
click at [186, 117] on input "a. Conduct a thorough analysis of the risk to determine potential triggers and …" at bounding box center [186, 115] width 0 height 6
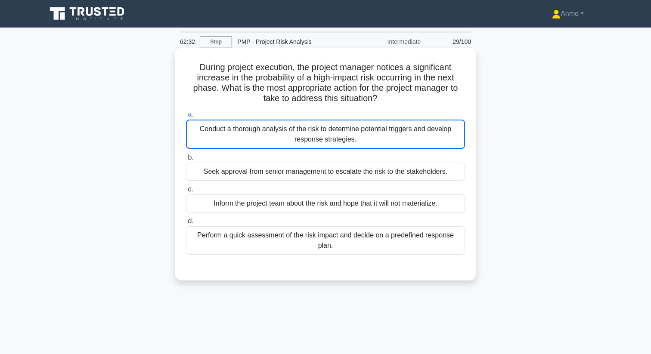
click at [310, 128] on div "Conduct a thorough analysis of the risk to determine potential triggers and dev…" at bounding box center [325, 134] width 279 height 29
click at [186, 117] on input "a. Conduct a thorough analysis of the risk to determine potential triggers and …" at bounding box center [186, 115] width 0 height 6
click at [310, 128] on div "Conduct a thorough analysis of the risk to determine potential triggers and dev…" at bounding box center [325, 134] width 279 height 29
click at [186, 117] on input "a. Conduct a thorough analysis of the risk to determine potential triggers and …" at bounding box center [186, 115] width 0 height 6
click at [310, 128] on div "Conduct a thorough analysis of the risk to determine potential triggers and dev…" at bounding box center [325, 134] width 279 height 29
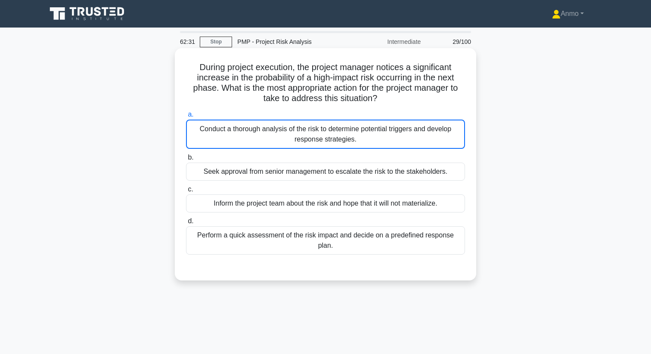
click at [186, 117] on input "a. Conduct a thorough analysis of the risk to determine potential triggers and …" at bounding box center [186, 115] width 0 height 6
click at [215, 131] on div "Conduct a thorough analysis of the risk to determine potential triggers and dev…" at bounding box center [325, 134] width 279 height 29
click at [186, 117] on input "a. Conduct a thorough analysis of the risk to determine potential triggers and …" at bounding box center [186, 115] width 0 height 6
click at [196, 130] on div "Conduct a thorough analysis of the risk to determine potential triggers and dev…" at bounding box center [325, 134] width 279 height 29
click at [186, 117] on input "a. Conduct a thorough analysis of the risk to determine potential triggers and …" at bounding box center [186, 115] width 0 height 6
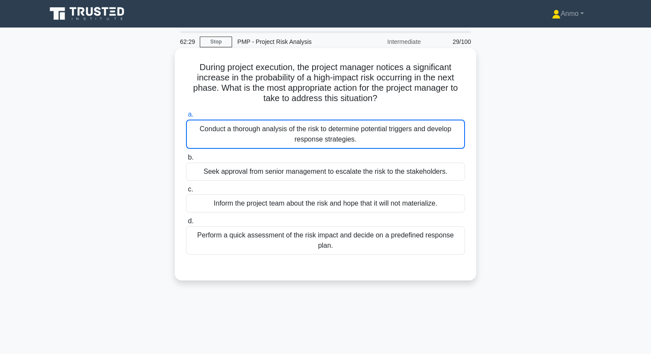
click at [196, 130] on div "Conduct a thorough analysis of the risk to determine potential triggers and dev…" at bounding box center [325, 134] width 279 height 29
click at [186, 117] on input "a. Conduct a thorough analysis of the risk to determine potential triggers and …" at bounding box center [186, 115] width 0 height 6
click at [190, 117] on span "a." at bounding box center [191, 114] width 6 height 7
click at [186, 117] on input "a. Conduct a thorough analysis of the risk to determine potential triggers and …" at bounding box center [186, 115] width 0 height 6
click at [190, 117] on span "a." at bounding box center [191, 114] width 6 height 7
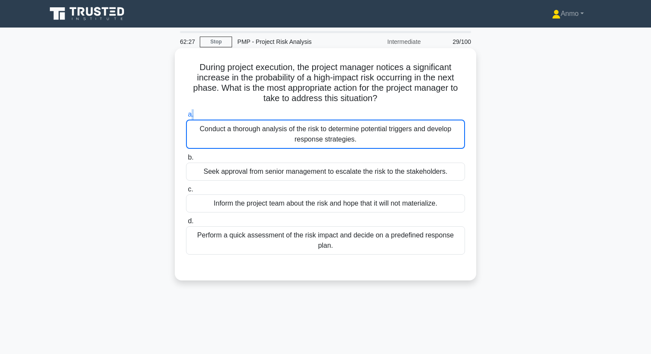
click at [186, 117] on input "a. Conduct a thorough analysis of the risk to determine potential triggers and …" at bounding box center [186, 115] width 0 height 6
click at [190, 117] on span "a." at bounding box center [191, 114] width 6 height 7
click at [186, 117] on input "a. Conduct a thorough analysis of the risk to determine potential triggers and …" at bounding box center [186, 115] width 0 height 6
click at [214, 123] on div "Conduct a thorough analysis of the risk to determine potential triggers and dev…" at bounding box center [325, 134] width 279 height 29
click at [186, 117] on input "a. Conduct a thorough analysis of the risk to determine potential triggers and …" at bounding box center [186, 115] width 0 height 6
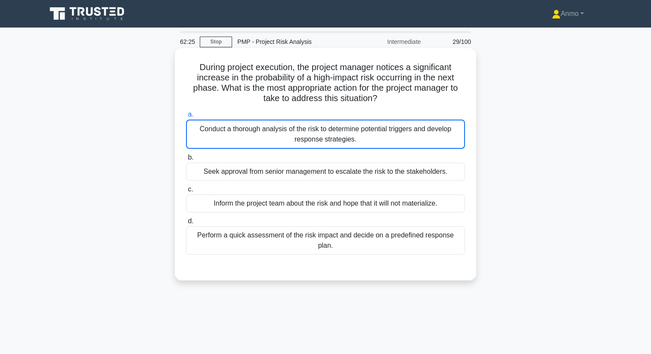
click at [252, 132] on div "Conduct a thorough analysis of the risk to determine potential triggers and dev…" at bounding box center [325, 134] width 279 height 29
click at [186, 117] on input "a. Conduct a thorough analysis of the risk to determine potential triggers and …" at bounding box center [186, 115] width 0 height 6
click at [252, 132] on div "Conduct a thorough analysis of the risk to determine potential triggers and dev…" at bounding box center [325, 134] width 279 height 29
click at [186, 117] on input "a. Conduct a thorough analysis of the risk to determine potential triggers and …" at bounding box center [186, 115] width 0 height 6
click at [252, 132] on div "Conduct a thorough analysis of the risk to determine potential triggers and dev…" at bounding box center [325, 134] width 279 height 29
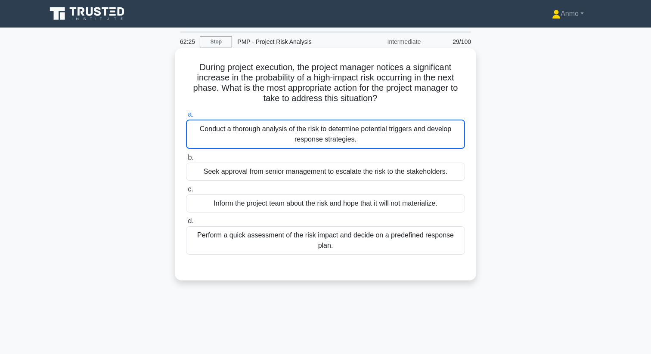
click at [186, 117] on input "a. Conduct a thorough analysis of the risk to determine potential triggers and …" at bounding box center [186, 115] width 0 height 6
click at [252, 132] on div "Conduct a thorough analysis of the risk to determine potential triggers and dev…" at bounding box center [325, 134] width 279 height 29
click at [186, 117] on input "a. Conduct a thorough analysis of the risk to determine potential triggers and …" at bounding box center [186, 115] width 0 height 6
click at [252, 132] on div "Conduct a thorough analysis of the risk to determine potential triggers and dev…" at bounding box center [325, 134] width 279 height 29
click at [186, 117] on input "a. Conduct a thorough analysis of the risk to determine potential triggers and …" at bounding box center [186, 115] width 0 height 6
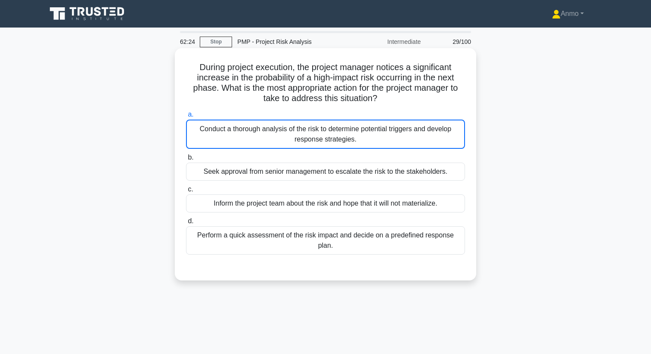
click at [252, 132] on div "Conduct a thorough analysis of the risk to determine potential triggers and dev…" at bounding box center [325, 134] width 279 height 29
click at [186, 117] on input "a. Conduct a thorough analysis of the risk to determine potential triggers and …" at bounding box center [186, 115] width 0 height 6
click at [249, 233] on div "Perform a quick assessment of the risk impact and decide on a predefined respon…" at bounding box center [325, 240] width 279 height 28
click at [186, 224] on input "d. Perform a quick assessment of the risk impact and decide on a predefined res…" at bounding box center [186, 222] width 0 height 6
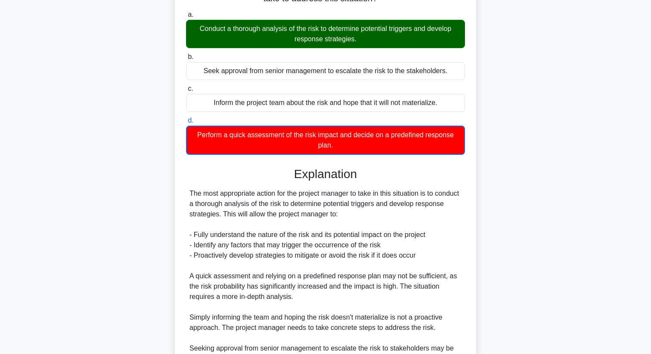
scroll to position [198, 0]
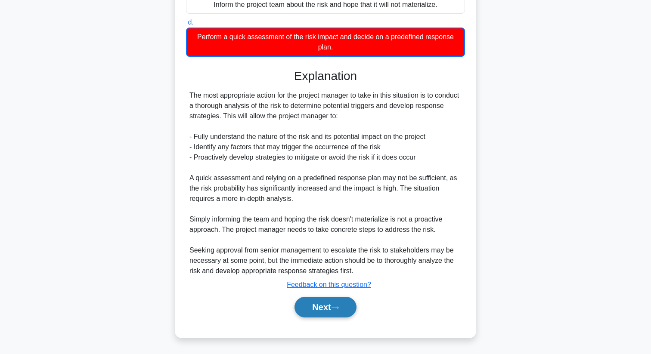
click at [314, 305] on button "Next" at bounding box center [325, 307] width 62 height 21
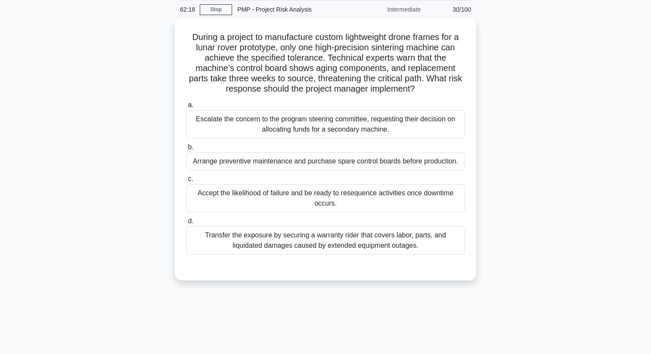
scroll to position [0, 0]
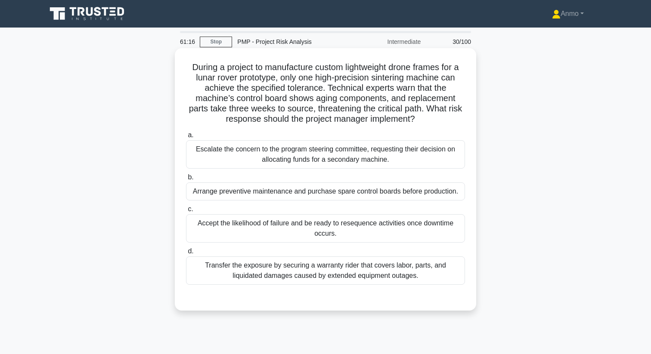
click at [308, 191] on div "Arrange preventive maintenance and purchase spare control boards before product…" at bounding box center [325, 191] width 279 height 18
click at [186, 180] on input "b. Arrange preventive maintenance and purchase spare control boards before prod…" at bounding box center [186, 178] width 0 height 6
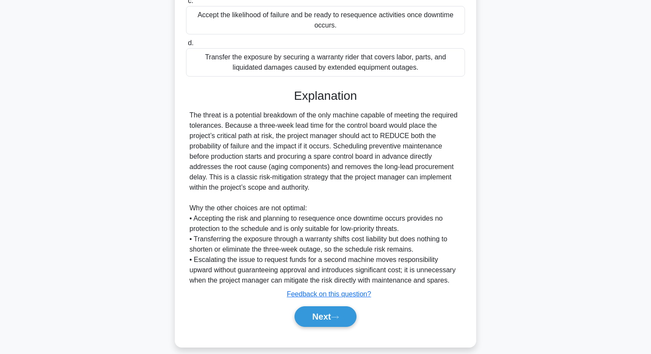
scroll to position [218, 0]
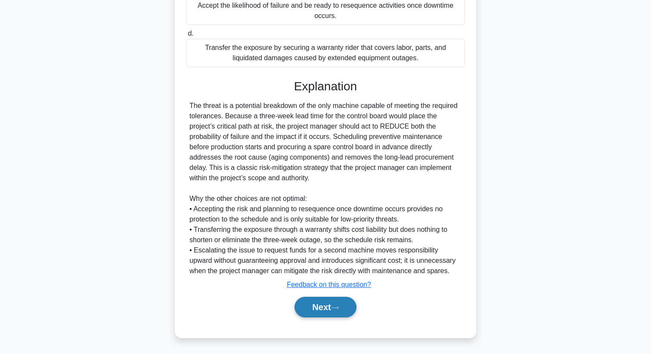
click at [320, 302] on button "Next" at bounding box center [325, 307] width 62 height 21
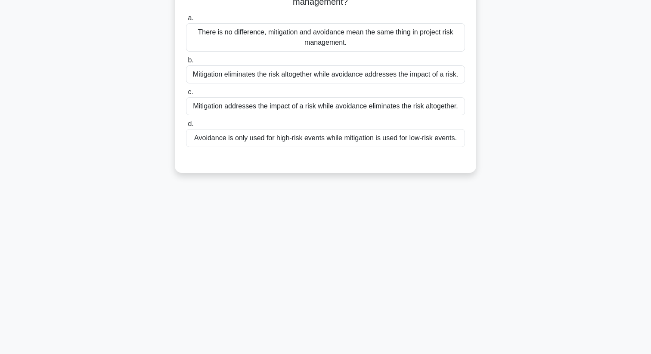
scroll to position [0, 0]
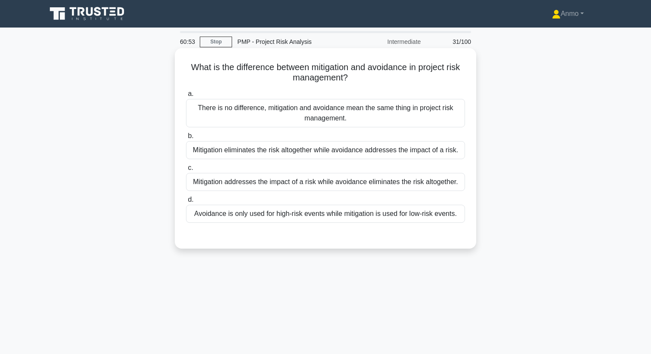
click at [305, 173] on div "Mitigation addresses the impact of a risk while avoidance eliminates the risk a…" at bounding box center [325, 182] width 279 height 18
click at [186, 171] on input "c. Mitigation addresses the impact of a risk while avoidance eliminates the ris…" at bounding box center [186, 168] width 0 height 6
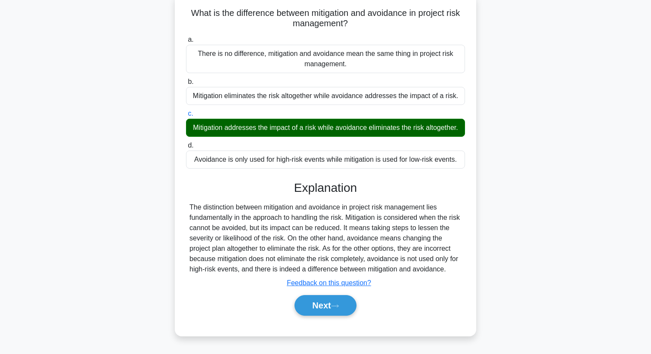
scroll to position [111, 0]
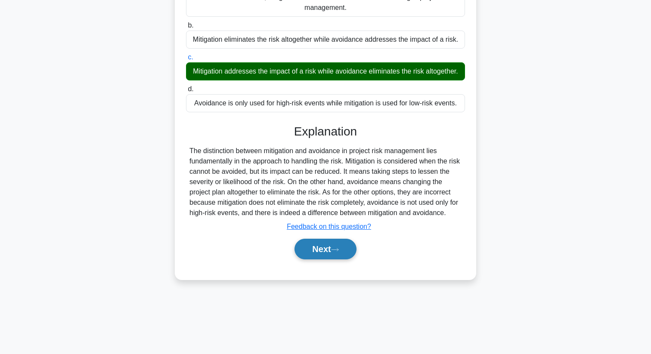
click at [306, 252] on button "Next" at bounding box center [325, 249] width 62 height 21
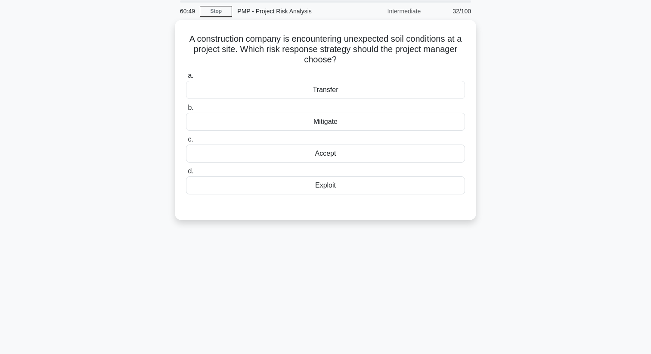
scroll to position [29, 0]
click at [343, 122] on div "Mitigate" at bounding box center [325, 121] width 279 height 18
click at [186, 110] on input "b. Mitigate" at bounding box center [186, 107] width 0 height 6
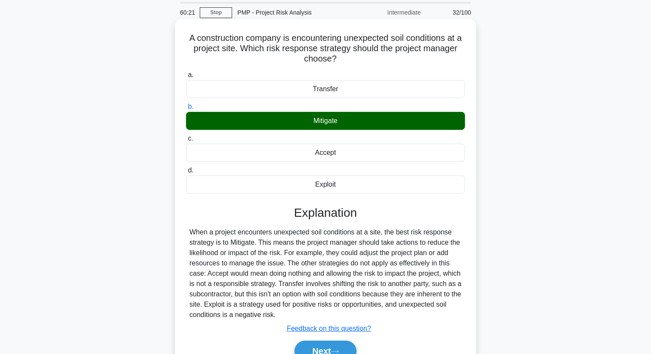
scroll to position [111, 0]
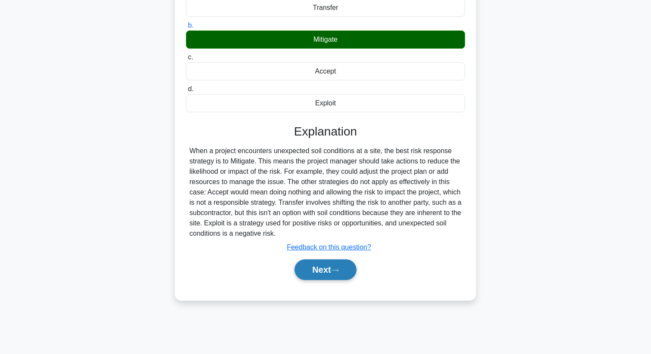
click at [335, 263] on button "Next" at bounding box center [325, 269] width 62 height 21
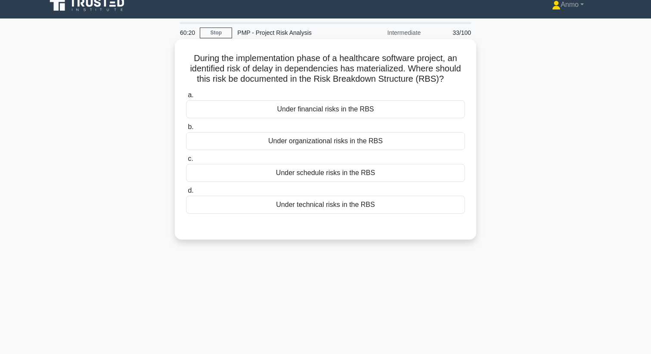
scroll to position [0, 0]
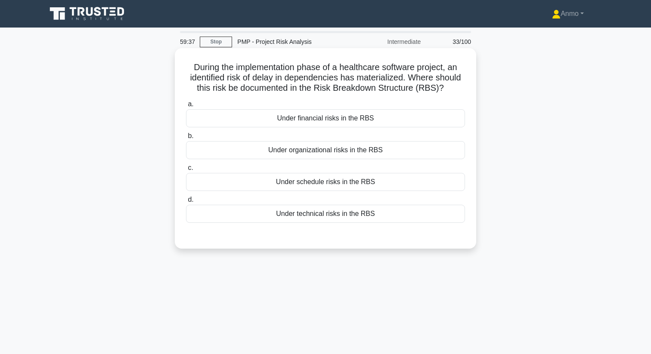
click at [338, 182] on div "Under schedule risks in the RBS" at bounding box center [325, 182] width 279 height 18
click at [186, 171] on input "c. Under schedule risks in the RBS" at bounding box center [186, 168] width 0 height 6
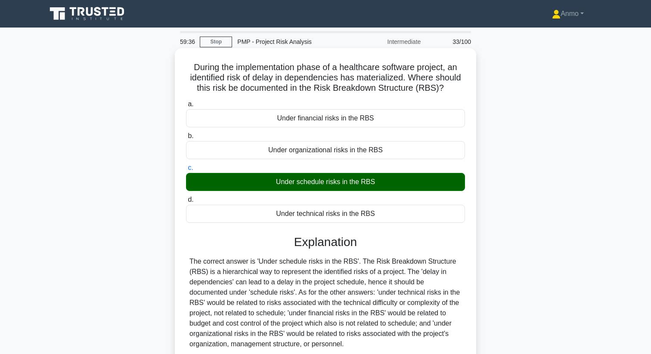
scroll to position [111, 0]
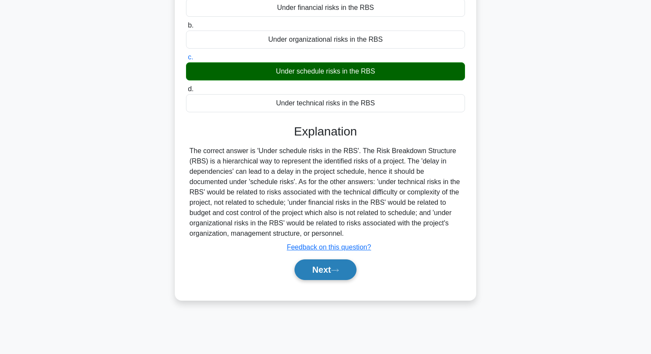
click at [330, 267] on button "Next" at bounding box center [325, 269] width 62 height 21
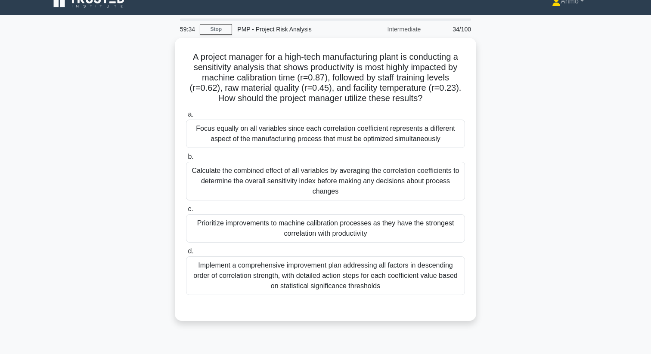
scroll to position [0, 0]
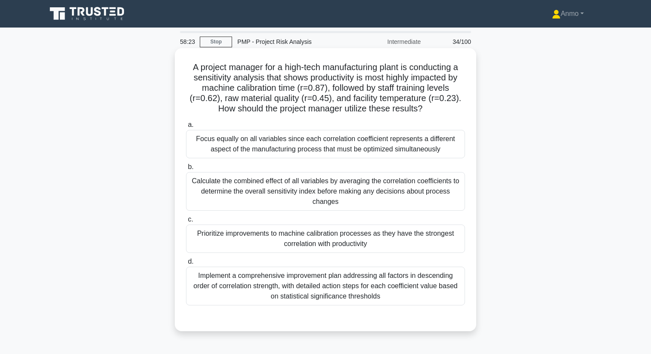
click at [331, 296] on div "Implement a comprehensive improvement plan addressing all factors in descending…" at bounding box center [325, 286] width 279 height 39
click at [186, 265] on input "d. Implement a comprehensive improvement plan addressing all factors in descend…" at bounding box center [186, 262] width 0 height 6
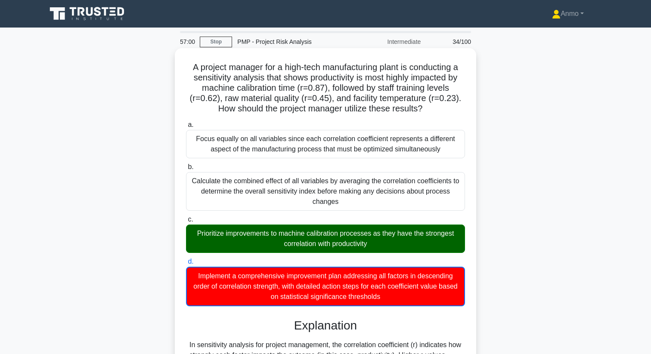
drag, startPoint x: 194, startPoint y: 66, endPoint x: 392, endPoint y: 302, distance: 307.9
click at [392, 302] on div "A project manager for a high-tech manufacturing plant is conducting a sensitivi…" at bounding box center [325, 339] width 294 height 574
copy div "project manager for a high-tech manufacturing plant is conducting a sensitivity…"
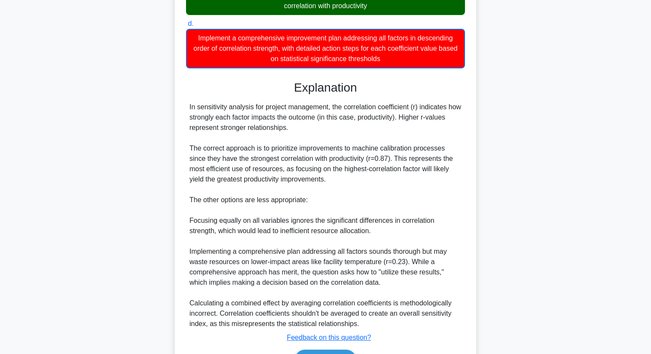
scroll to position [291, 0]
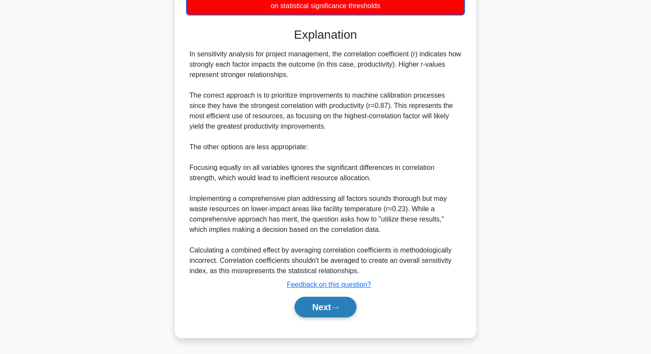
click at [323, 305] on button "Next" at bounding box center [325, 307] width 62 height 21
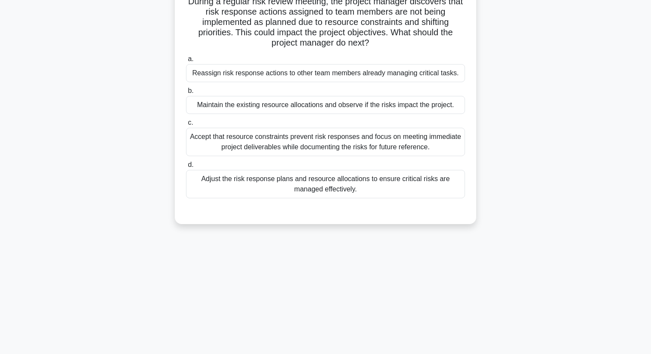
scroll to position [0, 0]
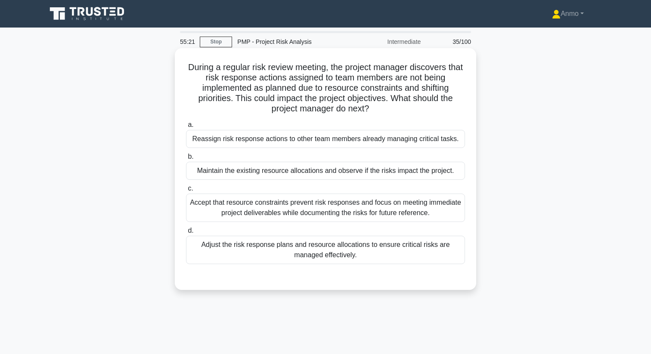
click at [328, 253] on div "Adjust the risk response plans and resource allocations to ensure critical risk…" at bounding box center [325, 250] width 279 height 28
click at [186, 234] on input "d. Adjust the risk response plans and resource allocations to ensure critical r…" at bounding box center [186, 231] width 0 height 6
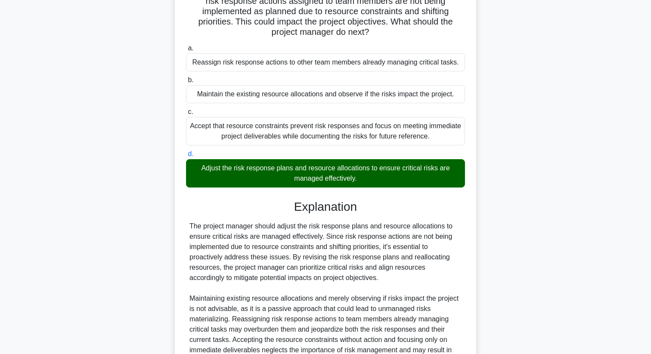
scroll to position [166, 0]
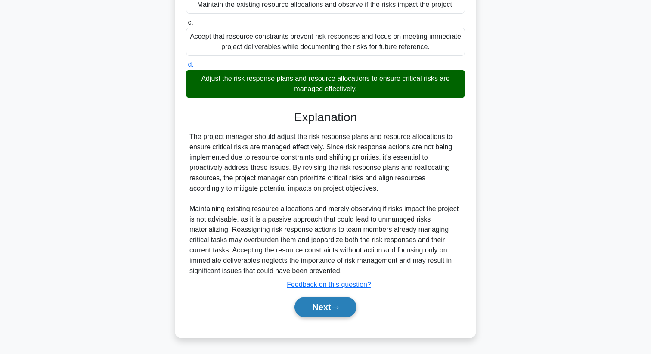
click at [332, 305] on button "Next" at bounding box center [325, 307] width 62 height 21
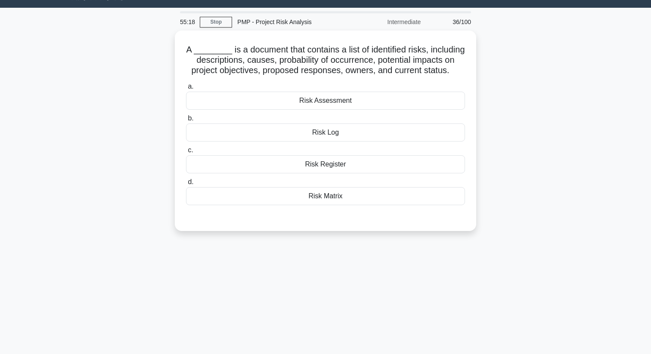
scroll to position [0, 0]
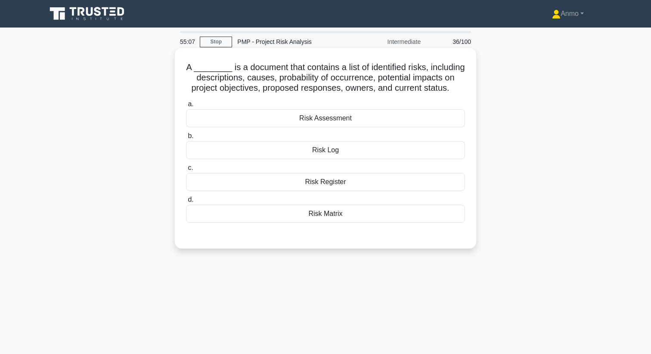
click at [343, 186] on div "Risk Register" at bounding box center [325, 182] width 279 height 18
click at [186, 171] on input "c. Risk Register" at bounding box center [186, 168] width 0 height 6
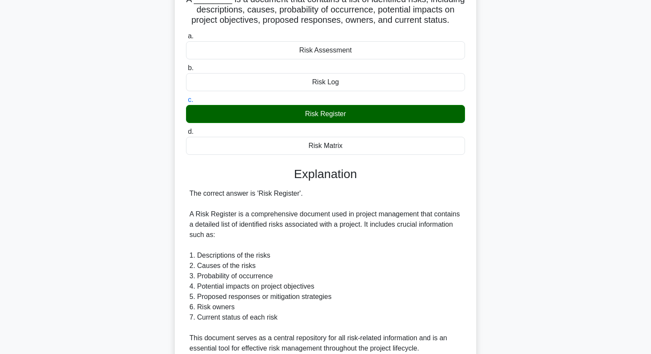
scroll to position [259, 0]
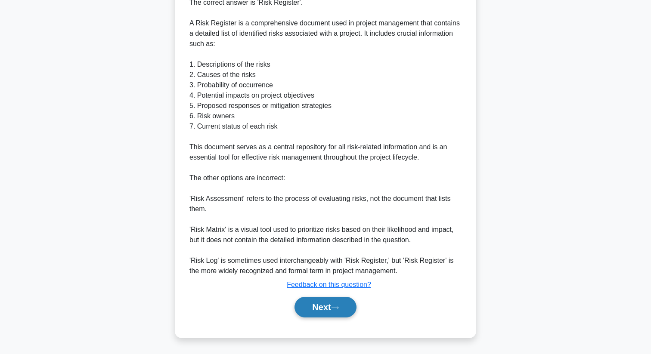
click at [326, 309] on button "Next" at bounding box center [325, 307] width 62 height 21
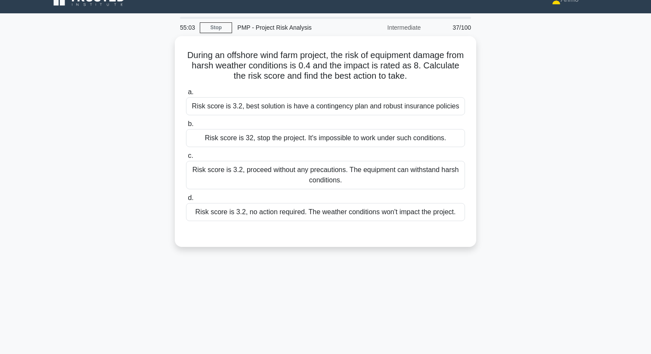
scroll to position [0, 0]
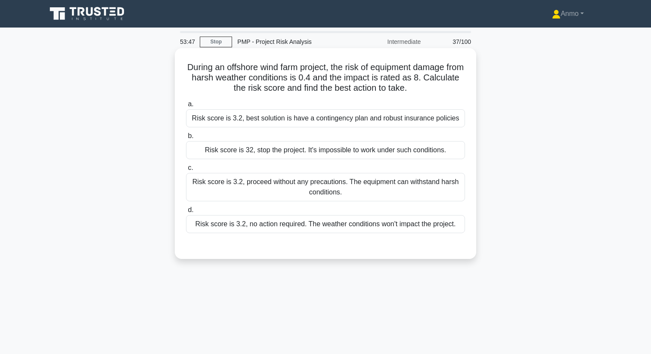
click at [261, 123] on div "Risk score is 3.2, best solution is have a contingency plan and robust insuranc…" at bounding box center [325, 118] width 279 height 18
click at [186, 107] on input "a. Risk score is 3.2, best solution is have a contingency plan and robust insur…" at bounding box center [186, 105] width 0 height 6
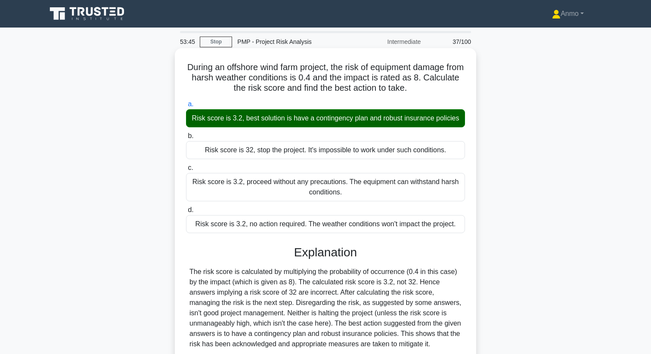
scroll to position [111, 0]
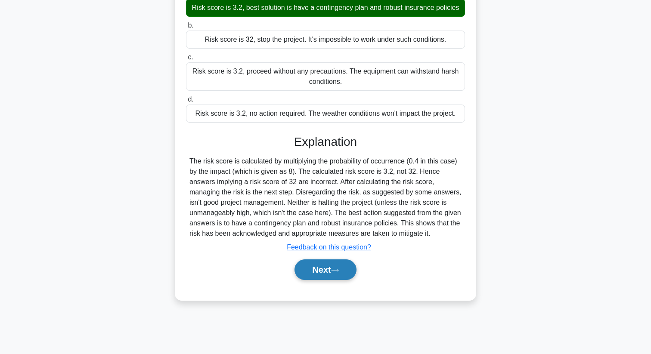
click at [311, 261] on button "Next" at bounding box center [325, 269] width 62 height 21
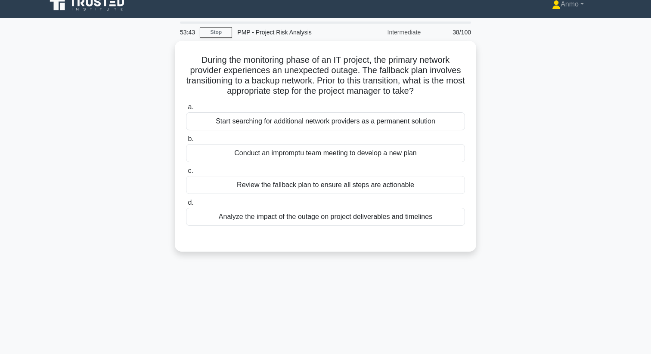
scroll to position [0, 0]
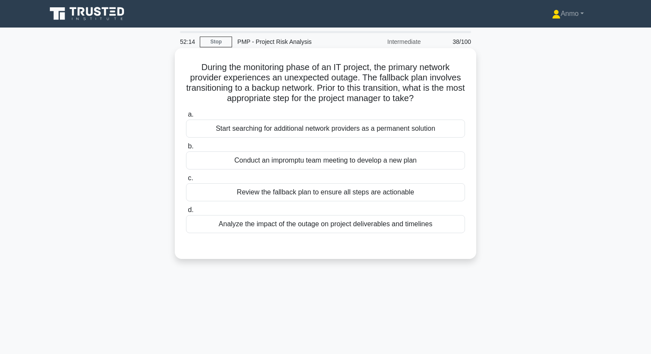
click at [265, 194] on div "Review the fallback plan to ensure all steps are actionable" at bounding box center [325, 192] width 279 height 18
click at [186, 181] on input "c. Review the fallback plan to ensure all steps are actionable" at bounding box center [186, 179] width 0 height 6
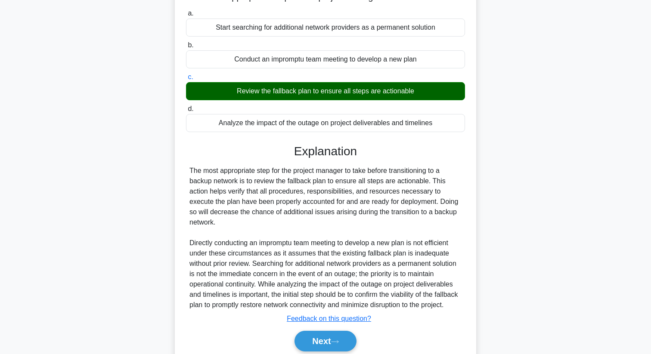
scroll to position [145, 0]
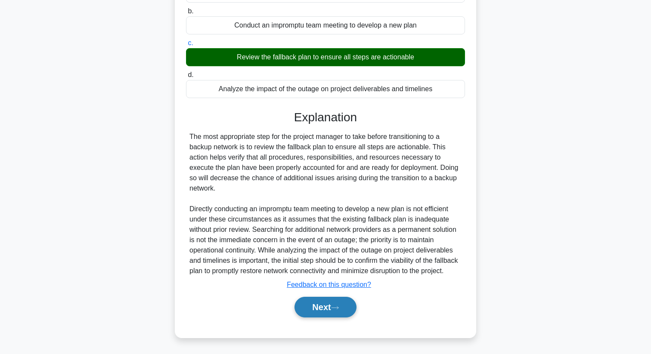
click at [332, 301] on button "Next" at bounding box center [325, 307] width 62 height 21
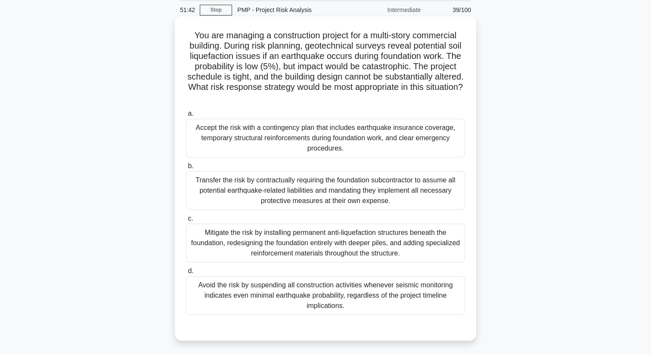
scroll to position [29, 0]
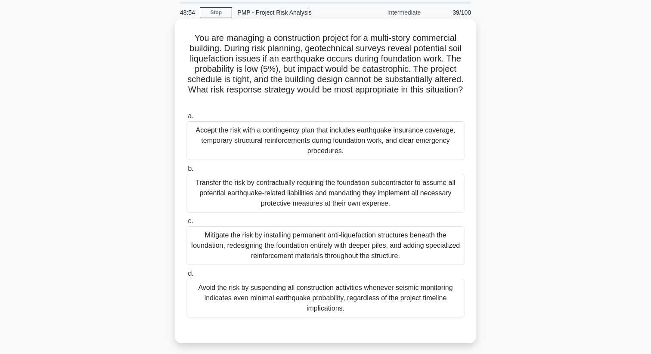
click at [356, 188] on div "Transfer the risk by contractually requiring the foundation subcontractor to as…" at bounding box center [325, 193] width 279 height 39
click at [186, 172] on input "b. Transfer the risk by contractually requiring the foundation subcontractor to…" at bounding box center [186, 169] width 0 height 6
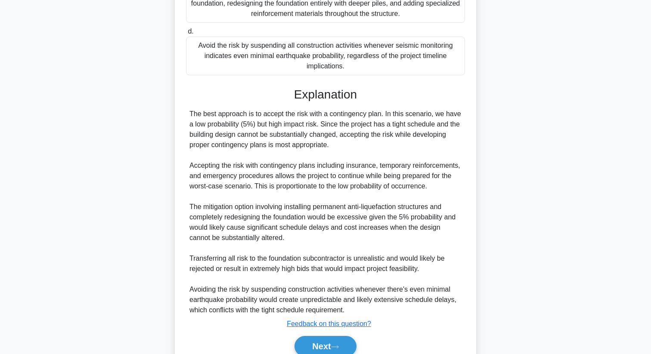
scroll to position [312, 0]
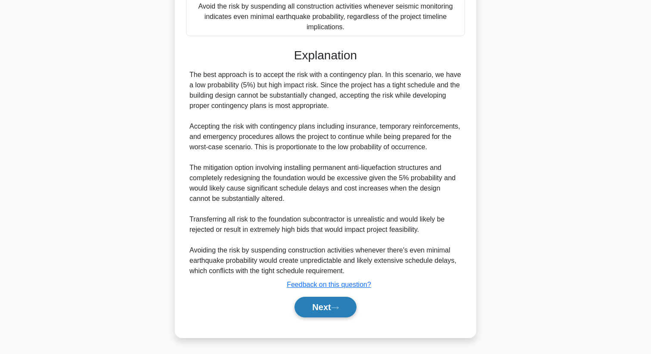
click at [339, 300] on button "Next" at bounding box center [325, 307] width 62 height 21
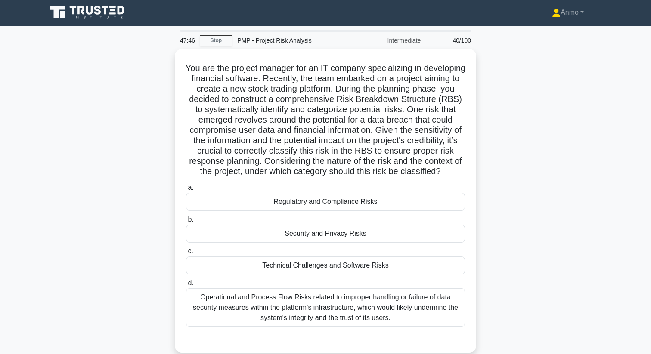
scroll to position [0, 0]
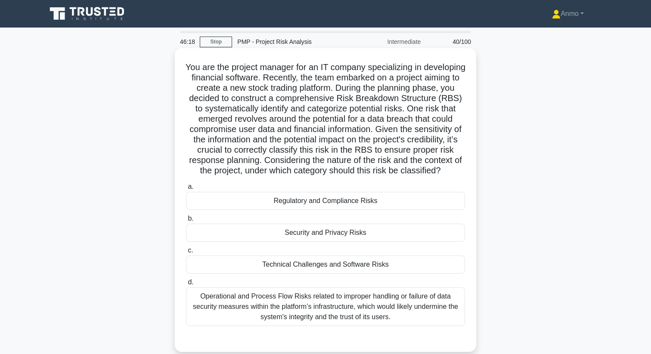
click at [330, 232] on div "Security and Privacy Risks" at bounding box center [325, 233] width 279 height 18
click at [186, 222] on input "b. Security and Privacy Risks" at bounding box center [186, 219] width 0 height 6
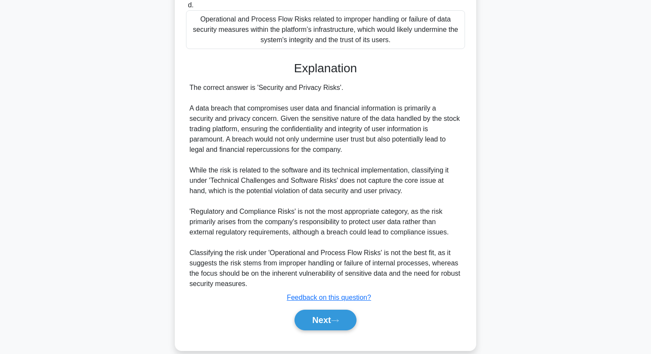
scroll to position [290, 0]
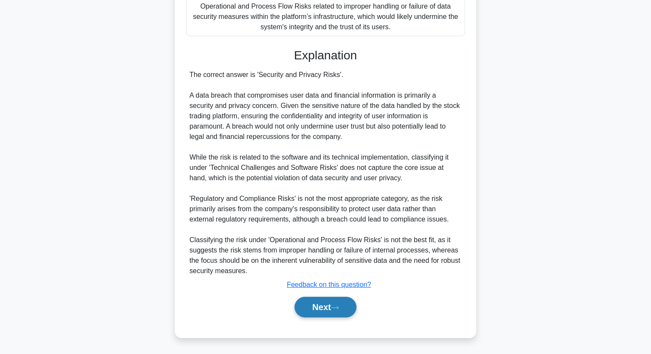
click at [330, 303] on button "Next" at bounding box center [325, 307] width 62 height 21
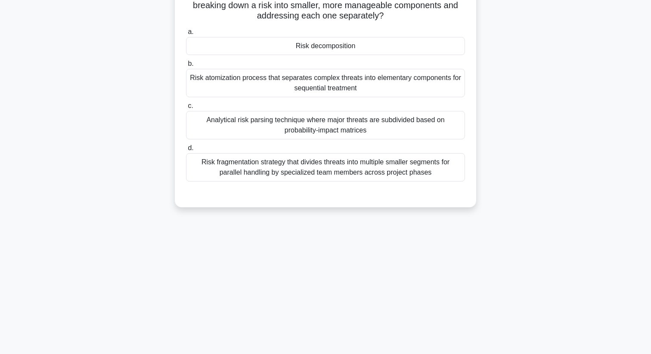
scroll to position [0, 0]
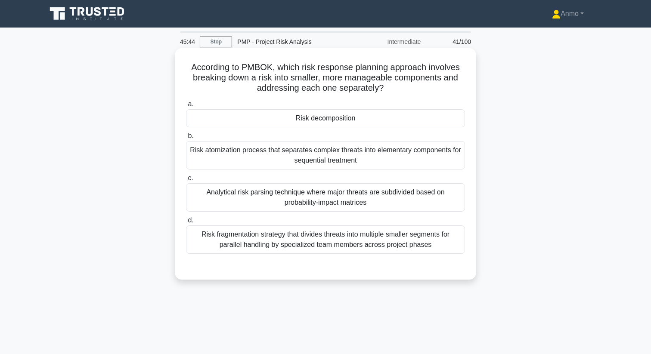
click at [324, 120] on div "Risk decomposition" at bounding box center [325, 118] width 279 height 18
click at [186, 107] on input "a. Risk decomposition" at bounding box center [186, 105] width 0 height 6
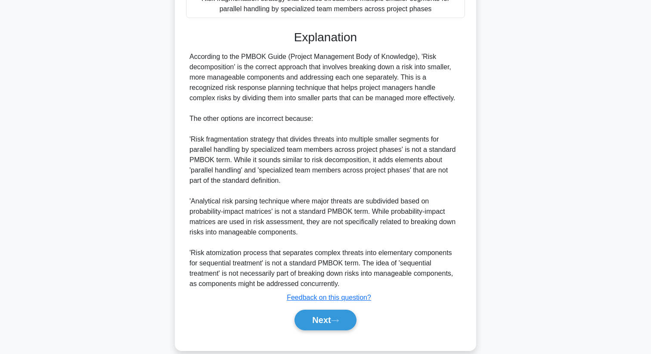
scroll to position [249, 0]
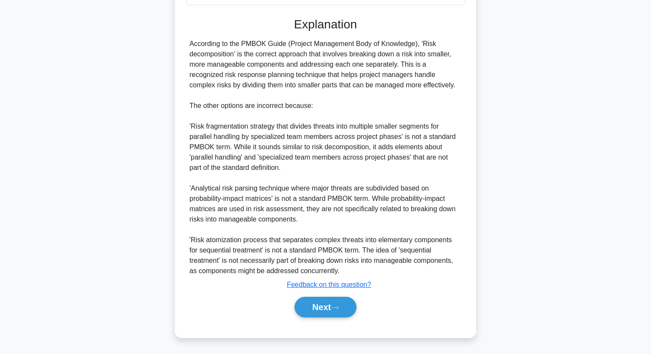
click at [324, 295] on div "Next" at bounding box center [325, 307] width 279 height 28
click at [324, 304] on button "Next" at bounding box center [325, 307] width 62 height 21
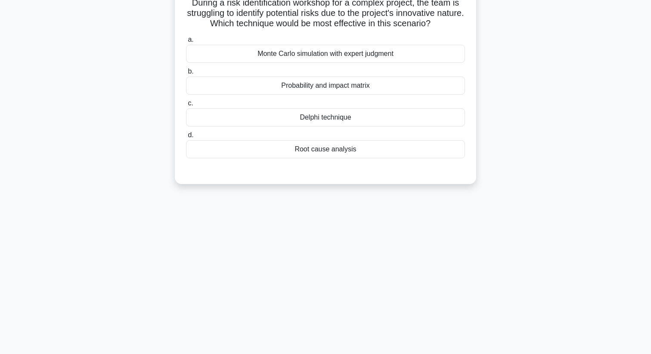
scroll to position [0, 0]
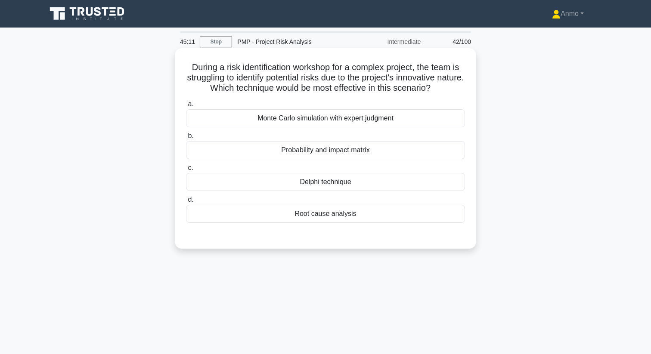
click at [330, 179] on div "Delphi technique" at bounding box center [325, 182] width 279 height 18
click at [186, 171] on input "c. Delphi technique" at bounding box center [186, 168] width 0 height 6
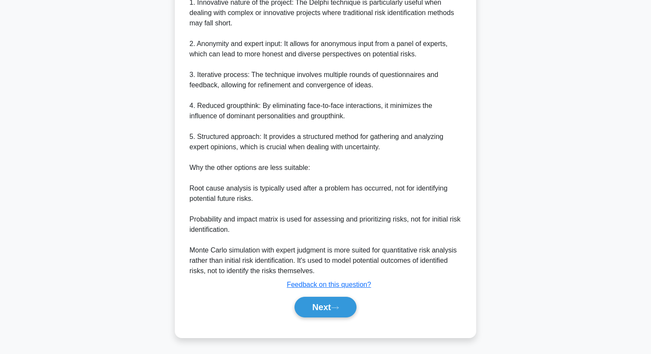
scroll to position [280, 0]
click at [341, 301] on button "Next" at bounding box center [325, 307] width 62 height 21
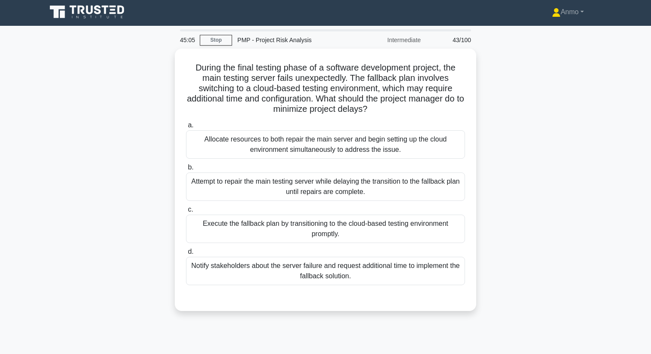
scroll to position [3, 0]
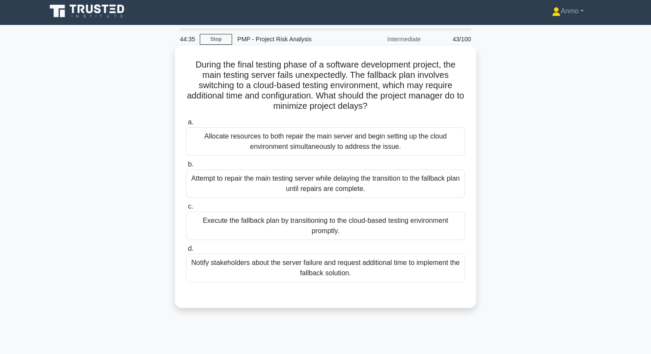
click at [358, 234] on div "Execute the fallback plan by transitioning to the cloud-based testing environme…" at bounding box center [325, 226] width 279 height 28
click at [186, 210] on input "c. Execute the fallback plan by transitioning to the cloud-based testing enviro…" at bounding box center [186, 207] width 0 height 6
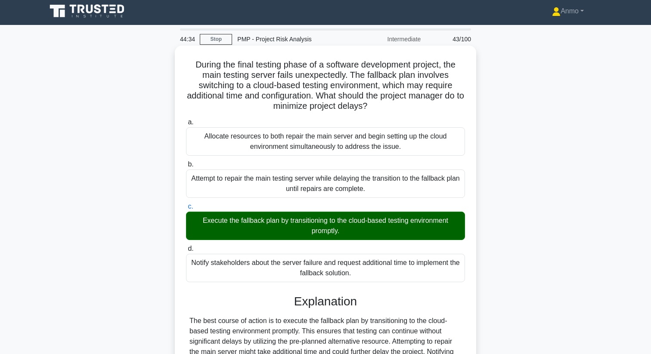
scroll to position [114, 0]
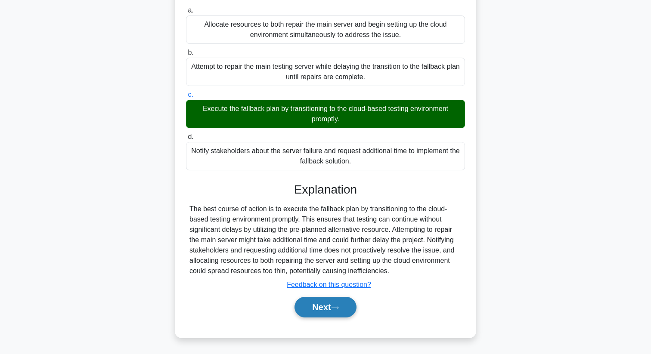
click at [332, 302] on button "Next" at bounding box center [325, 307] width 62 height 21
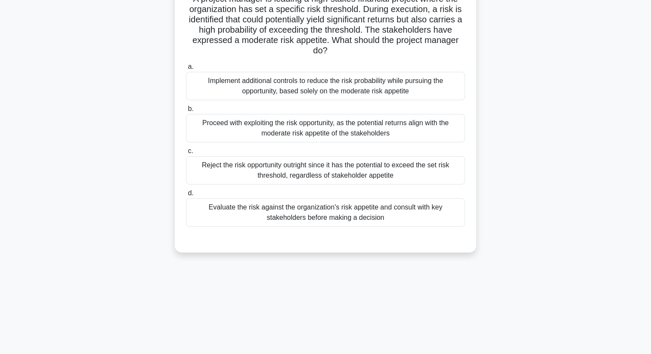
scroll to position [0, 0]
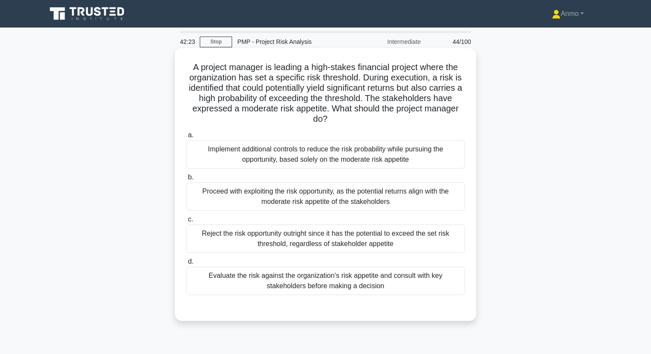
click at [356, 290] on div "Evaluate the risk against the organization's risk appetite and consult with key…" at bounding box center [325, 281] width 279 height 28
click at [186, 265] on input "d. Evaluate the risk against the organization's risk appetite and consult with …" at bounding box center [186, 262] width 0 height 6
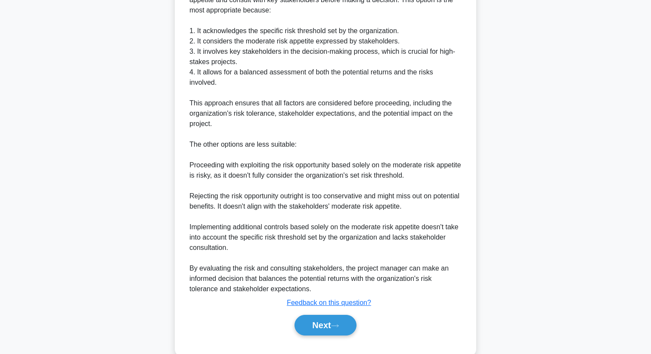
scroll to position [362, 0]
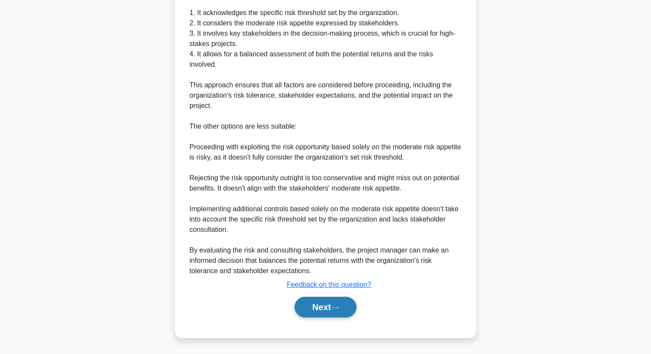
click at [350, 302] on button "Next" at bounding box center [325, 307] width 62 height 21
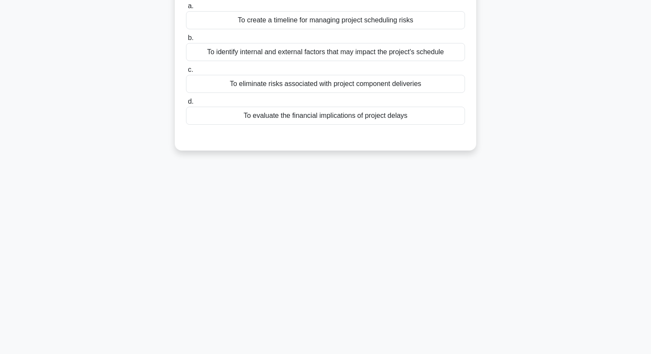
scroll to position [0, 0]
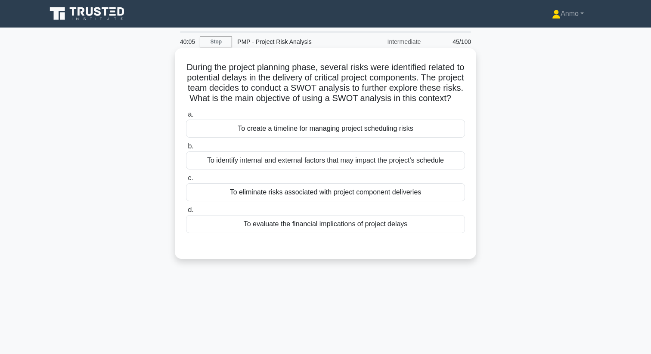
click at [344, 227] on div "To evaluate the financial implications of project delays" at bounding box center [325, 224] width 279 height 18
click at [186, 213] on input "d. To evaluate the financial implications of project delays" at bounding box center [186, 210] width 0 height 6
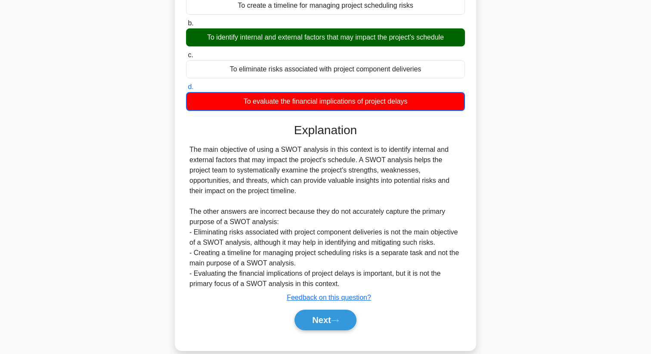
scroll to position [136, 0]
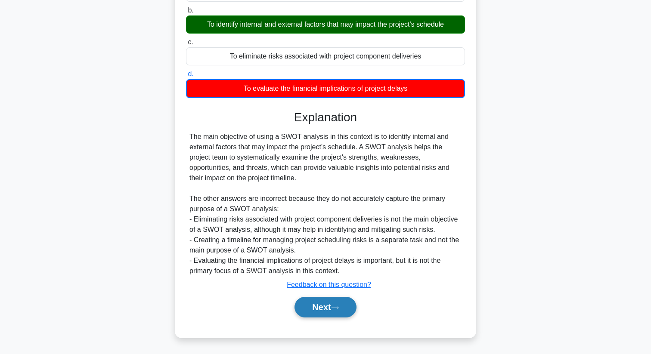
click at [334, 308] on icon at bounding box center [335, 307] width 8 height 5
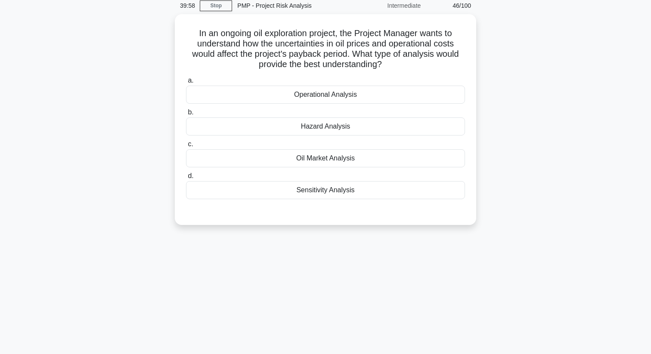
scroll to position [0, 0]
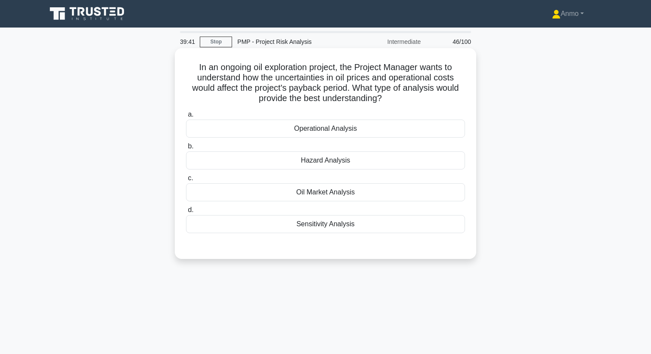
click at [307, 237] on div "a. Operational Analysis b. Hazard Analysis c. d." at bounding box center [325, 178] width 281 height 141
click at [305, 223] on div "Sensitivity Analysis" at bounding box center [325, 224] width 279 height 18
click at [186, 213] on input "d. Sensitivity Analysis" at bounding box center [186, 210] width 0 height 6
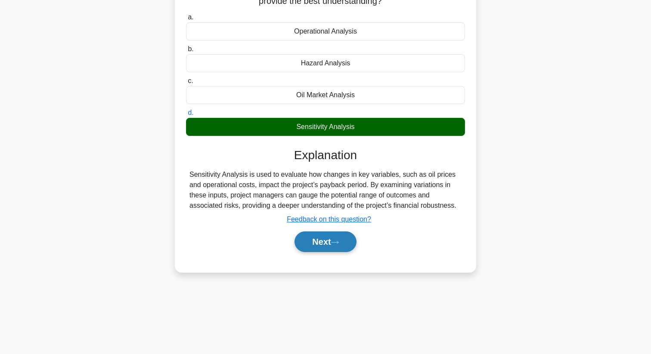
scroll to position [98, 0]
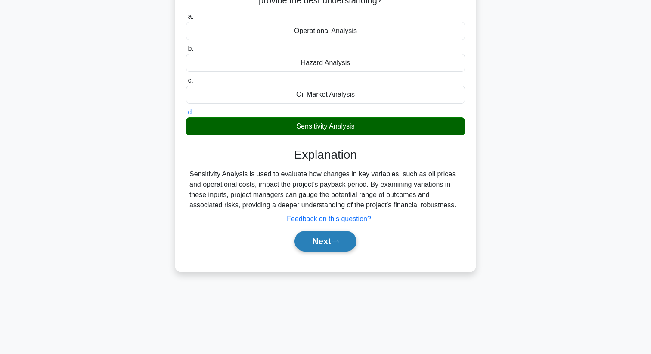
click at [328, 248] on button "Next" at bounding box center [325, 241] width 62 height 21
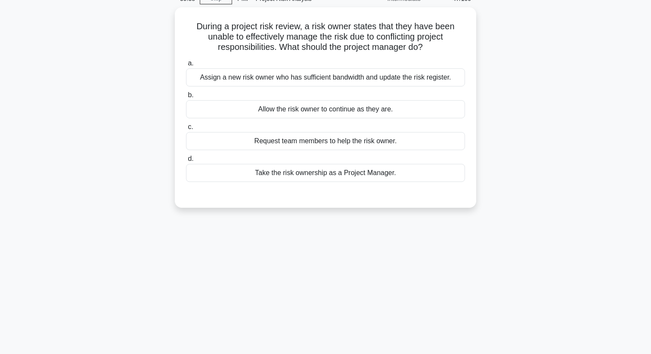
scroll to position [0, 0]
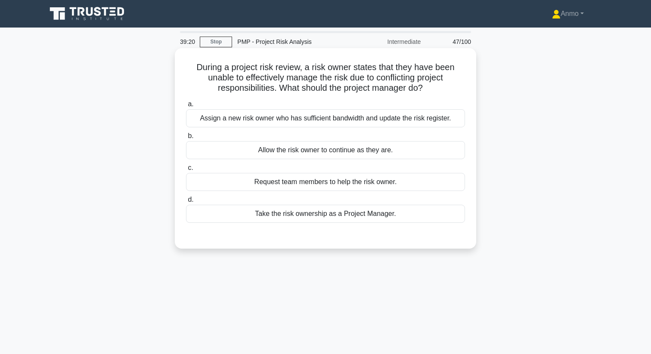
click at [251, 121] on div "Assign a new risk owner who has sufficient bandwidth and update the risk regist…" at bounding box center [325, 118] width 279 height 18
click at [186, 107] on input "a. Assign a new risk owner who has sufficient bandwidth and update the risk reg…" at bounding box center [186, 105] width 0 height 6
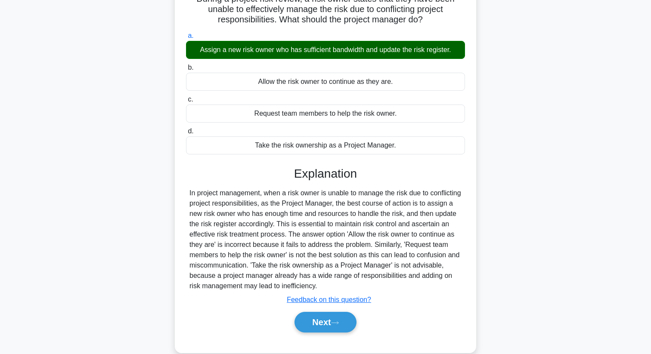
scroll to position [111, 0]
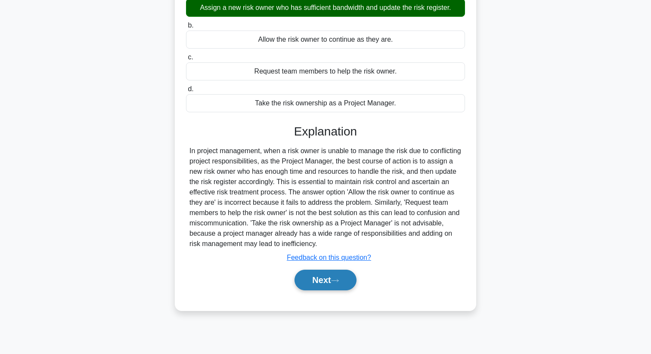
click at [315, 279] on button "Next" at bounding box center [325, 280] width 62 height 21
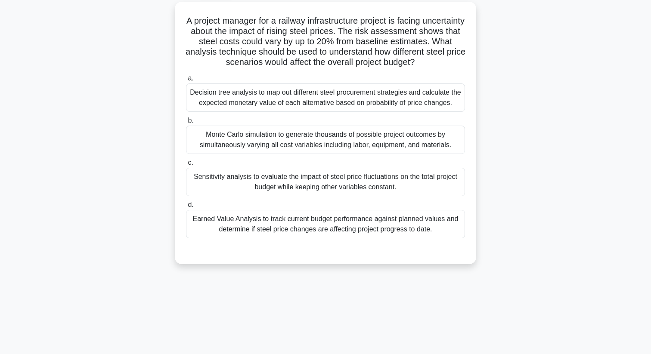
scroll to position [0, 0]
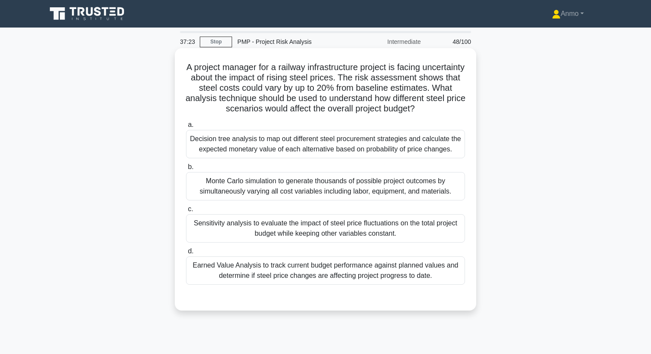
click at [342, 237] on div "Sensitivity analysis to evaluate the impact of steel price fluctuations on the …" at bounding box center [325, 228] width 279 height 28
click at [186, 212] on input "c. Sensitivity analysis to evaluate the impact of steel price fluctuations on t…" at bounding box center [186, 210] width 0 height 6
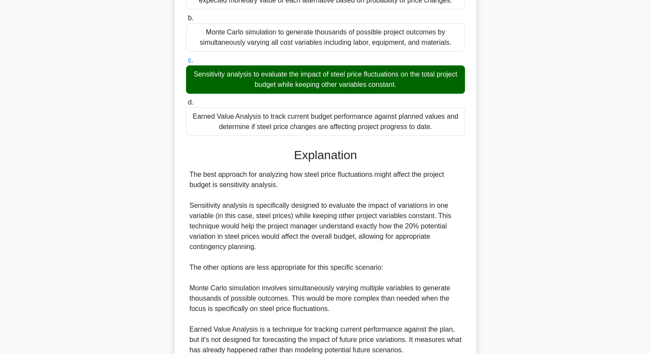
scroll to position [280, 0]
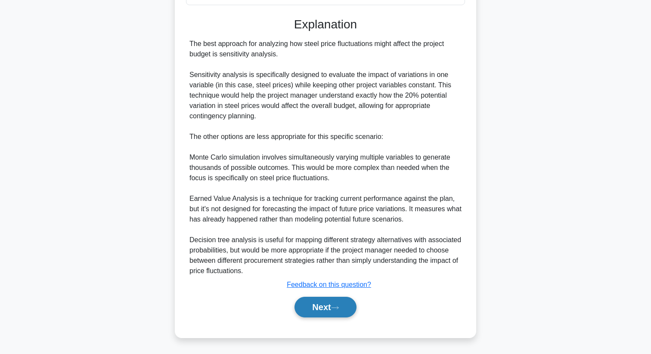
click at [331, 305] on button "Next" at bounding box center [325, 307] width 62 height 21
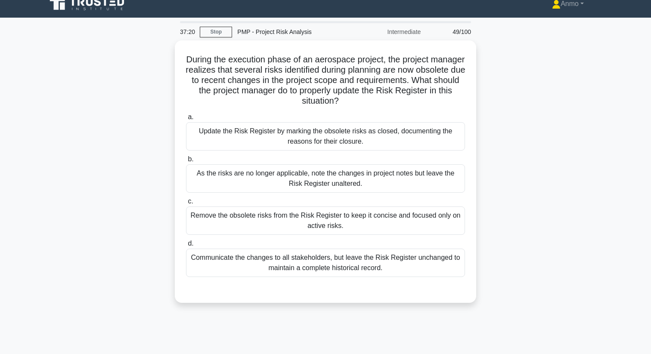
scroll to position [0, 0]
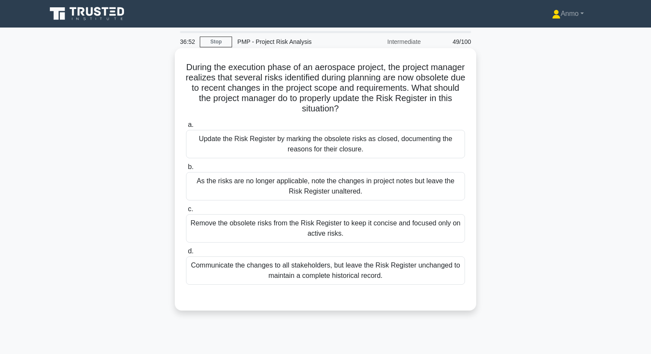
click at [331, 148] on div "Update the Risk Register by marking the obsolete risks as closed, documenting t…" at bounding box center [325, 144] width 279 height 28
click at [186, 128] on input "a. Update the Risk Register by marking the obsolete risks as closed, documentin…" at bounding box center [186, 125] width 0 height 6
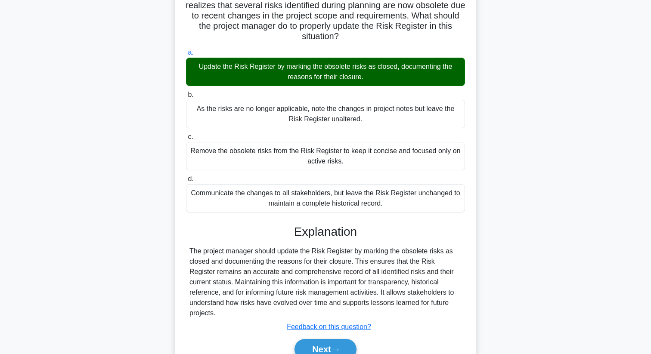
scroll to position [111, 0]
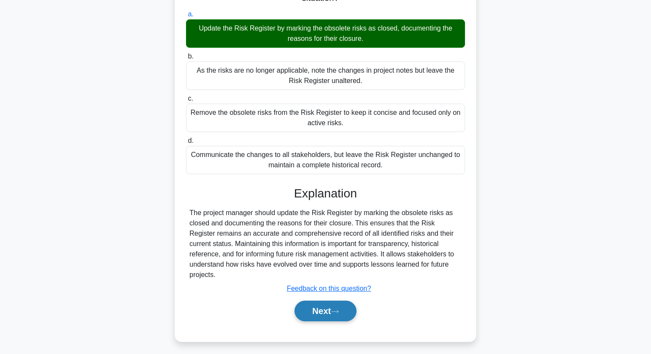
click at [329, 301] on button "Next" at bounding box center [325, 311] width 62 height 21
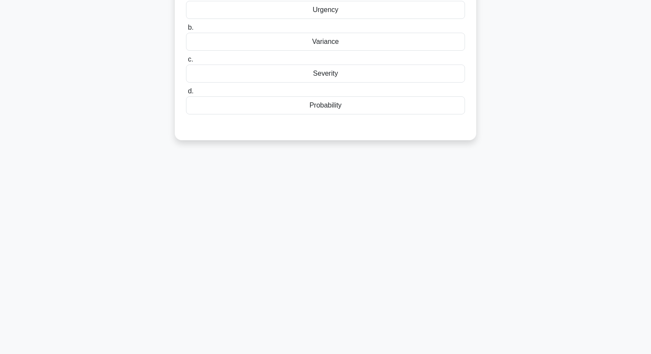
scroll to position [0, 0]
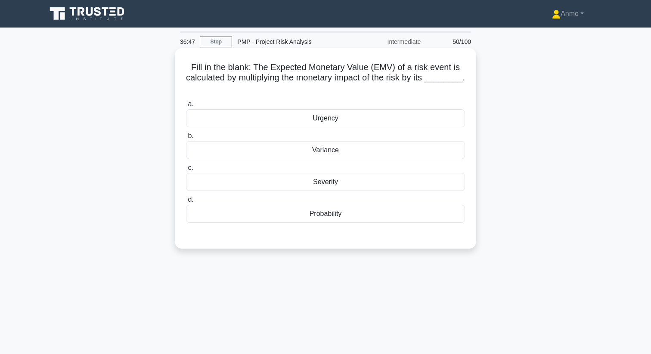
click at [394, 52] on div "Fill in the blank: The Expected Monetary Value (EMV) of a risk event is calcula…" at bounding box center [325, 149] width 294 height 194
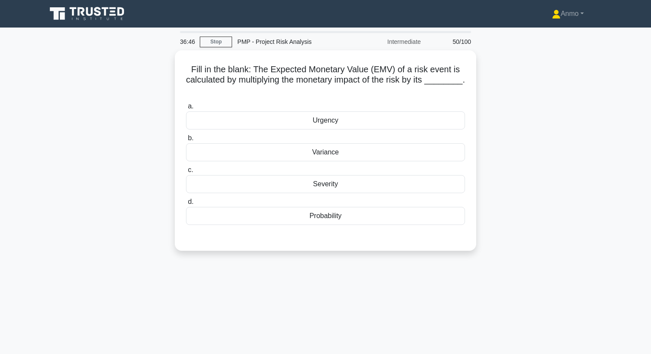
click at [341, 40] on div "PMP - Project Risk Analysis" at bounding box center [291, 41] width 118 height 17
click at [215, 44] on link "Stop" at bounding box center [216, 42] width 32 height 11
click at [256, 46] on div "PMP - Project Risk Analysis" at bounding box center [291, 41] width 118 height 17
